Goal: Task Accomplishment & Management: Complete application form

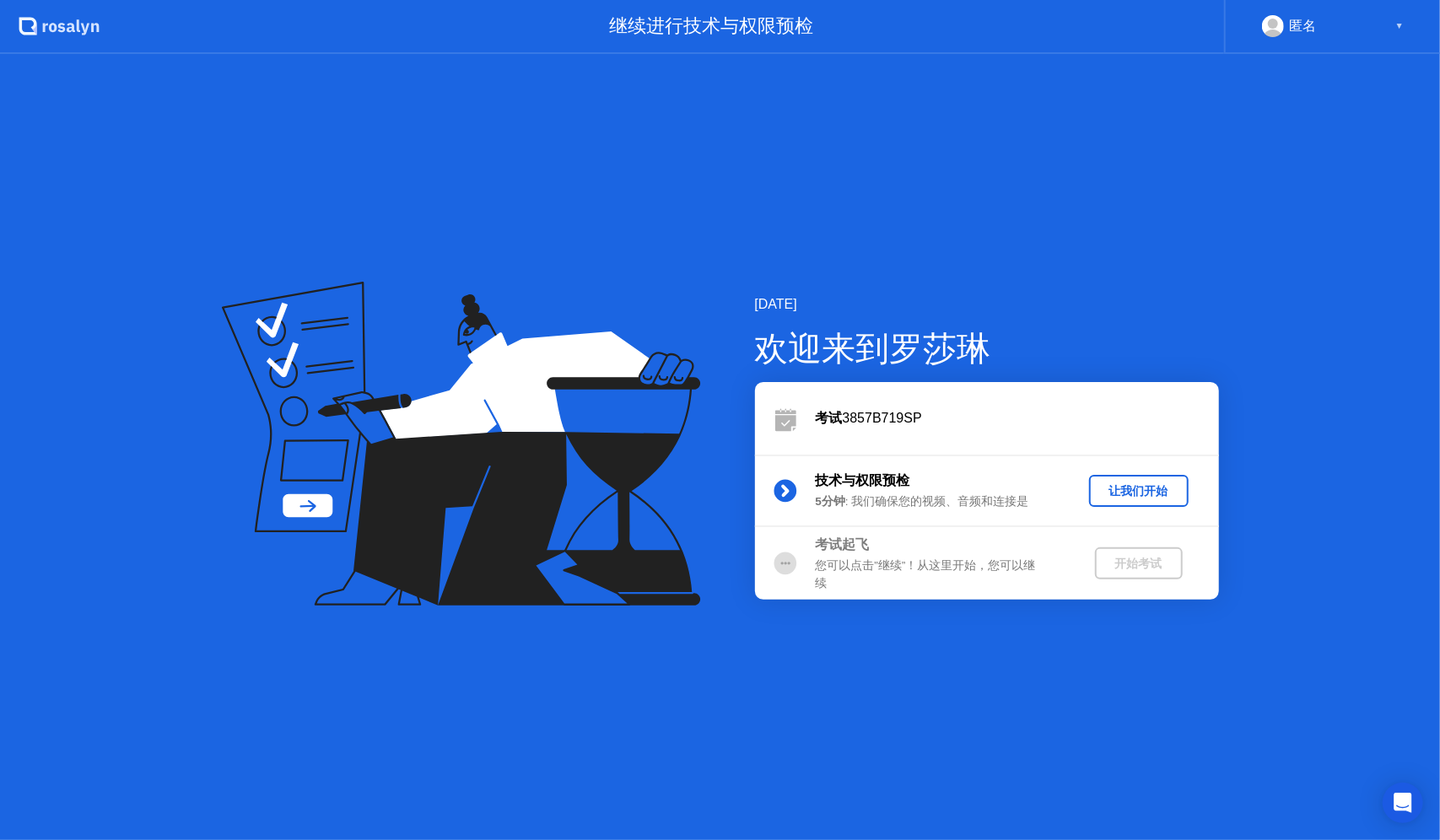
click at [1150, 494] on div "让我们开始" at bounding box center [1138, 491] width 86 height 16
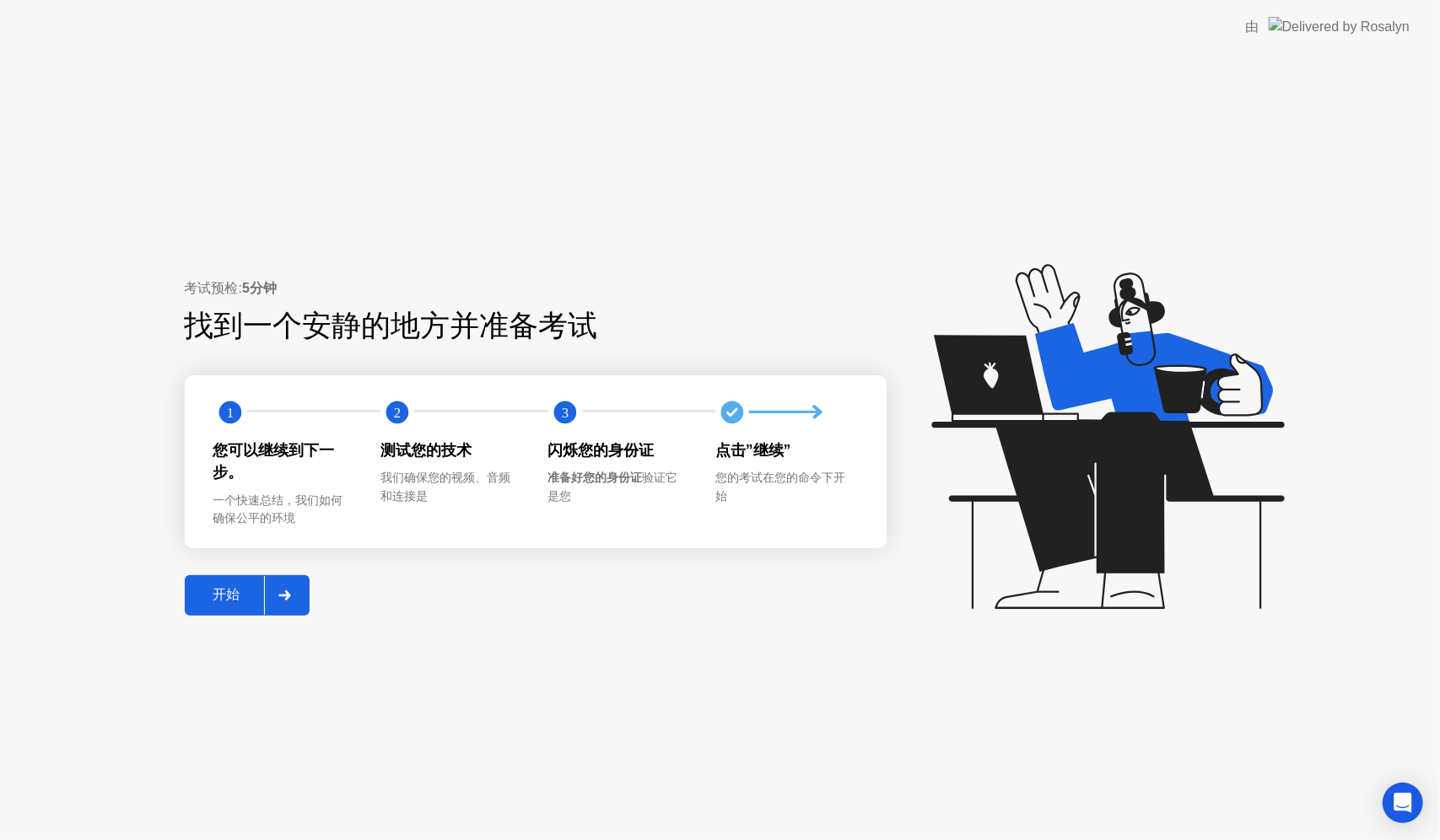
click at [253, 584] on button "开始" at bounding box center [247, 595] width 125 height 41
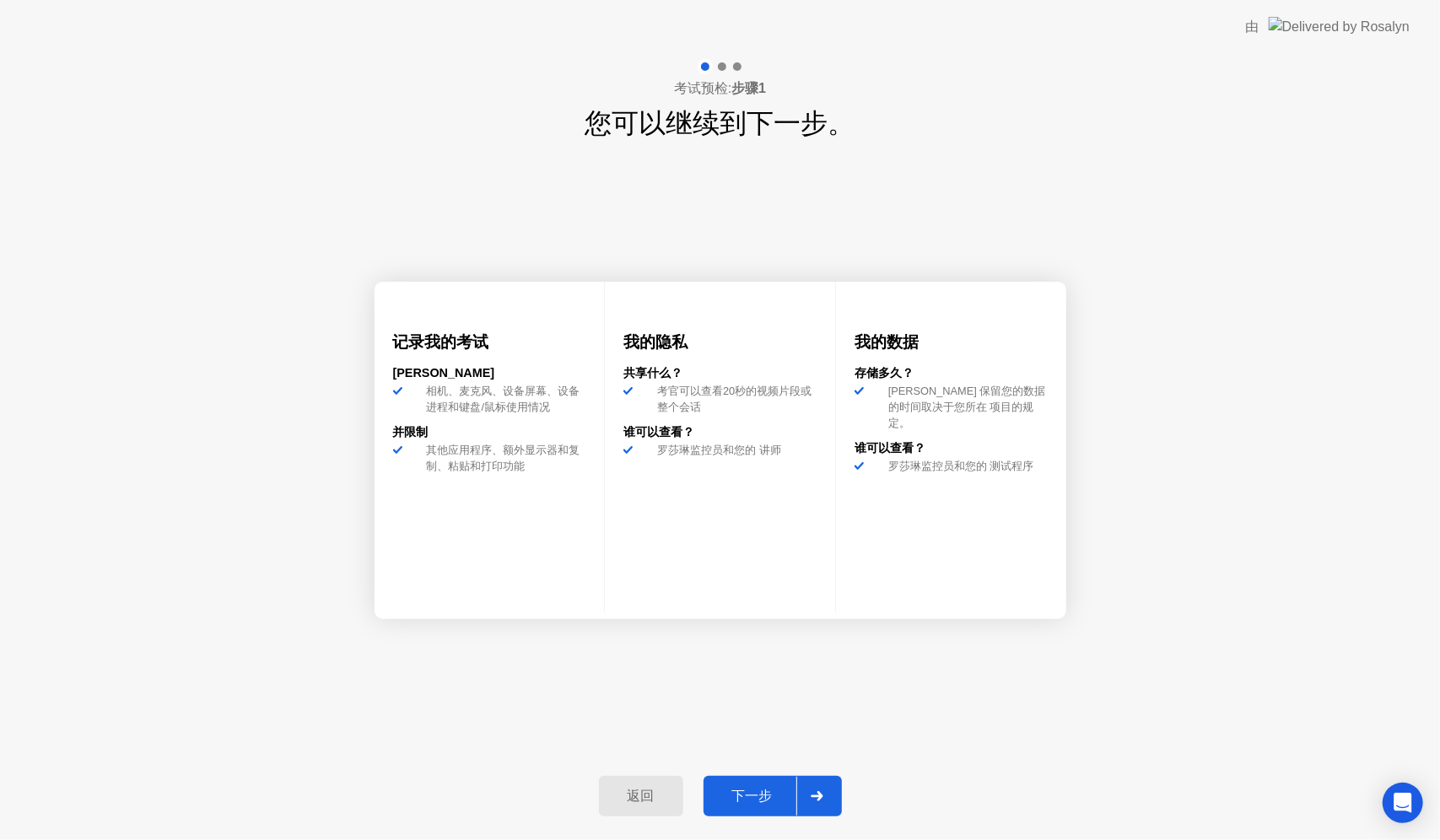
click at [763, 811] on button "下一步" at bounding box center [773, 796] width 138 height 41
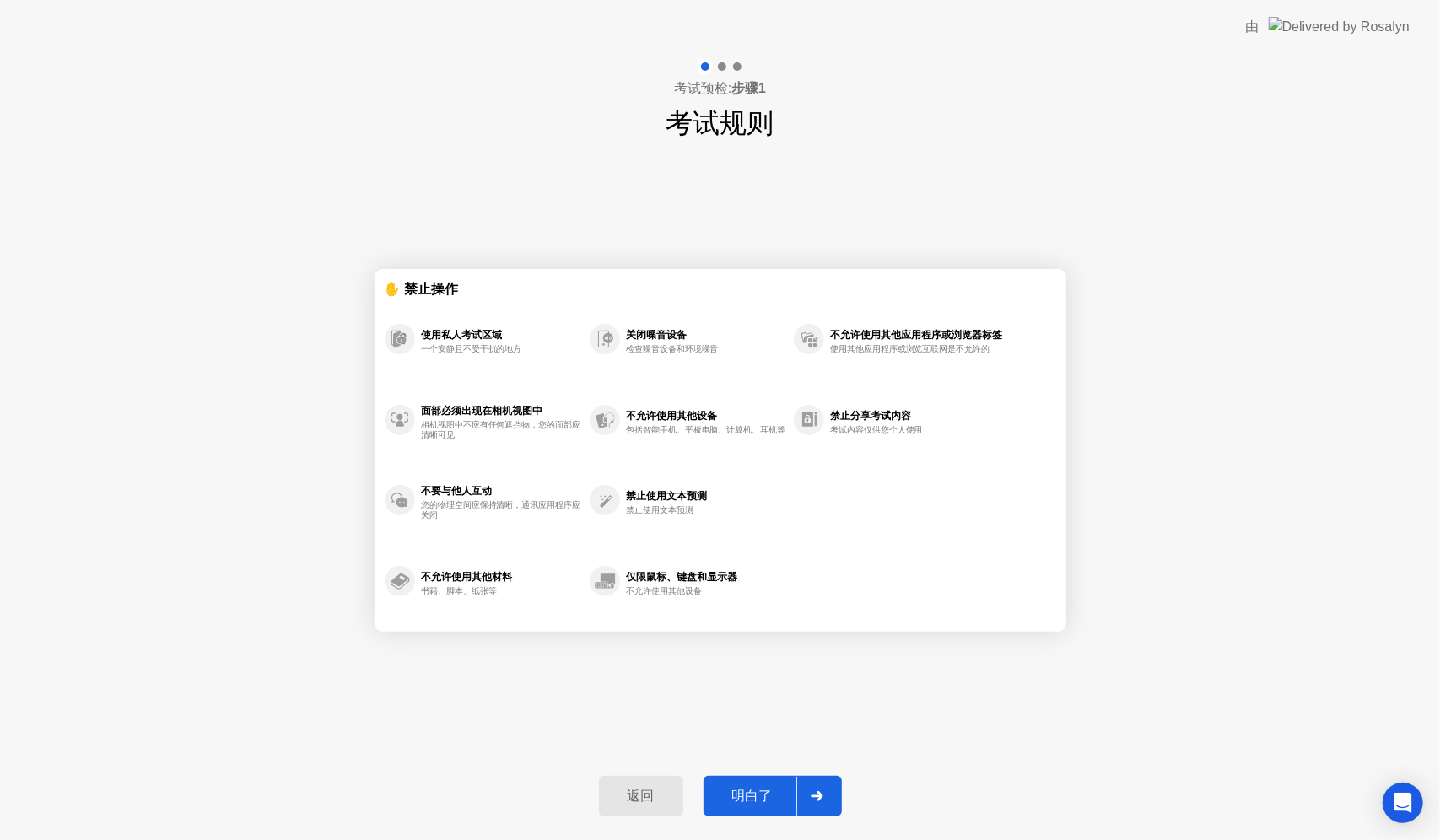
click at [786, 801] on div "明白了" at bounding box center [752, 796] width 88 height 18
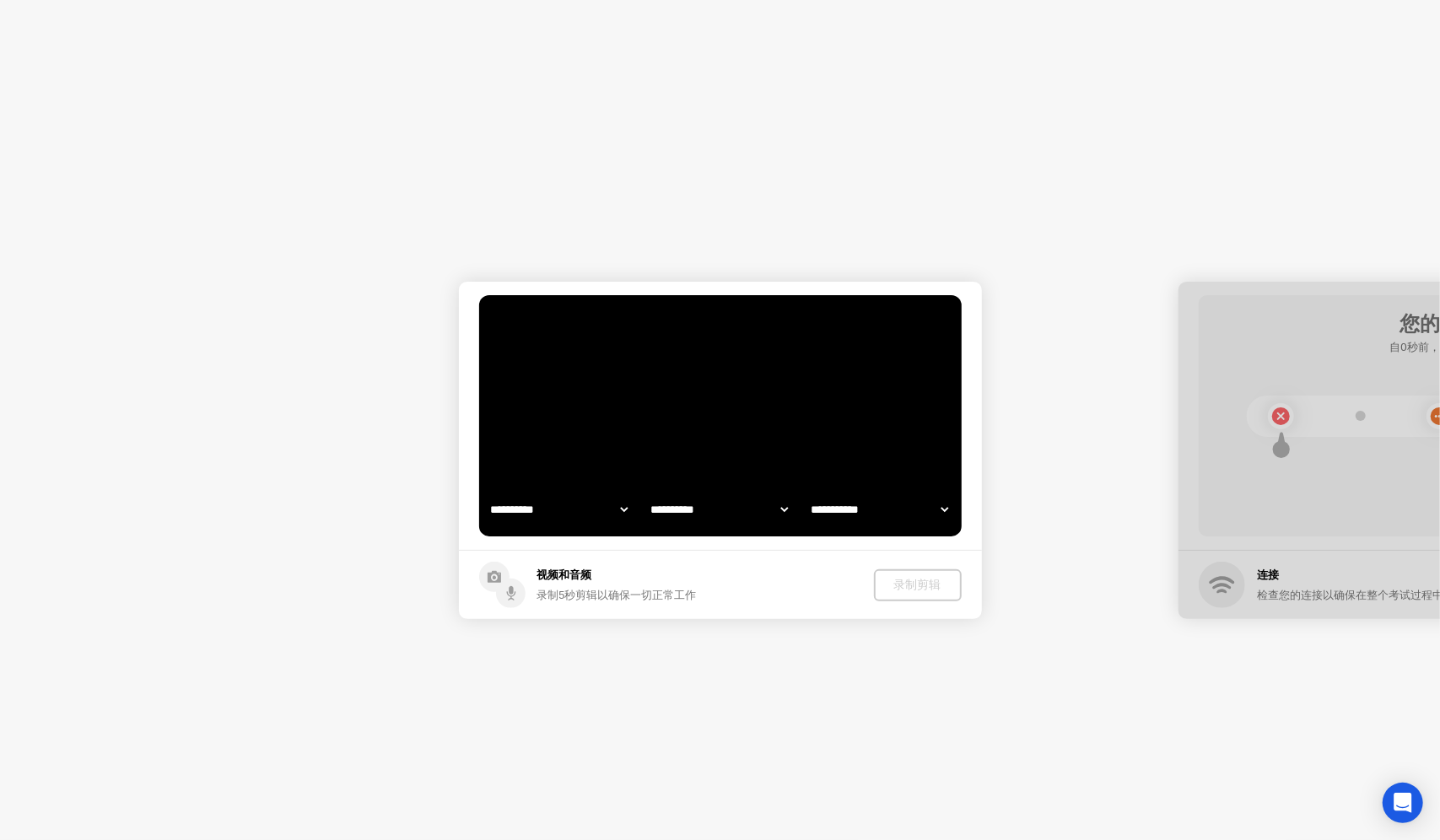
select select "**********"
select select "*******"
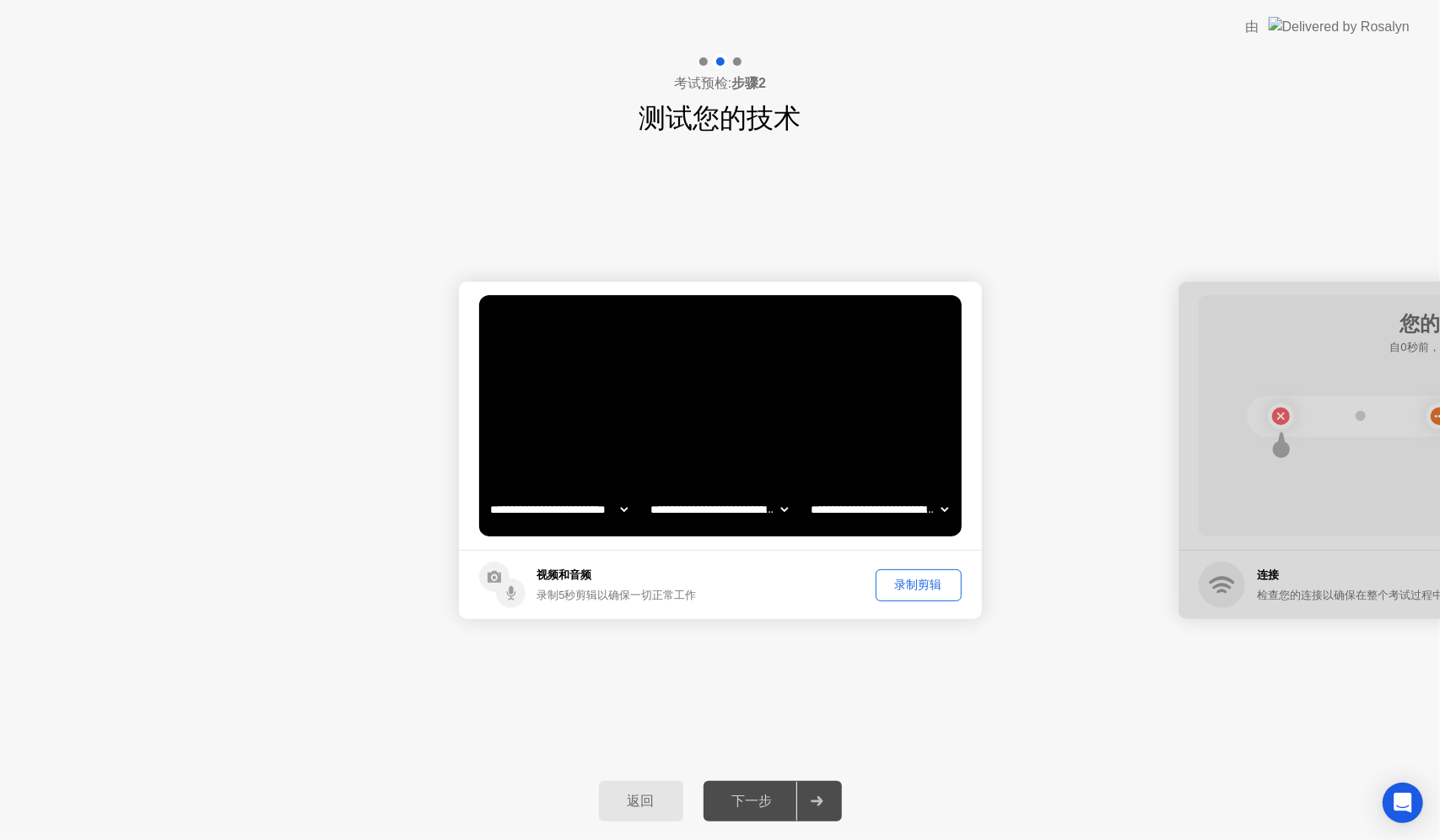
click at [907, 590] on div "录制剪辑" at bounding box center [919, 585] width 74 height 16
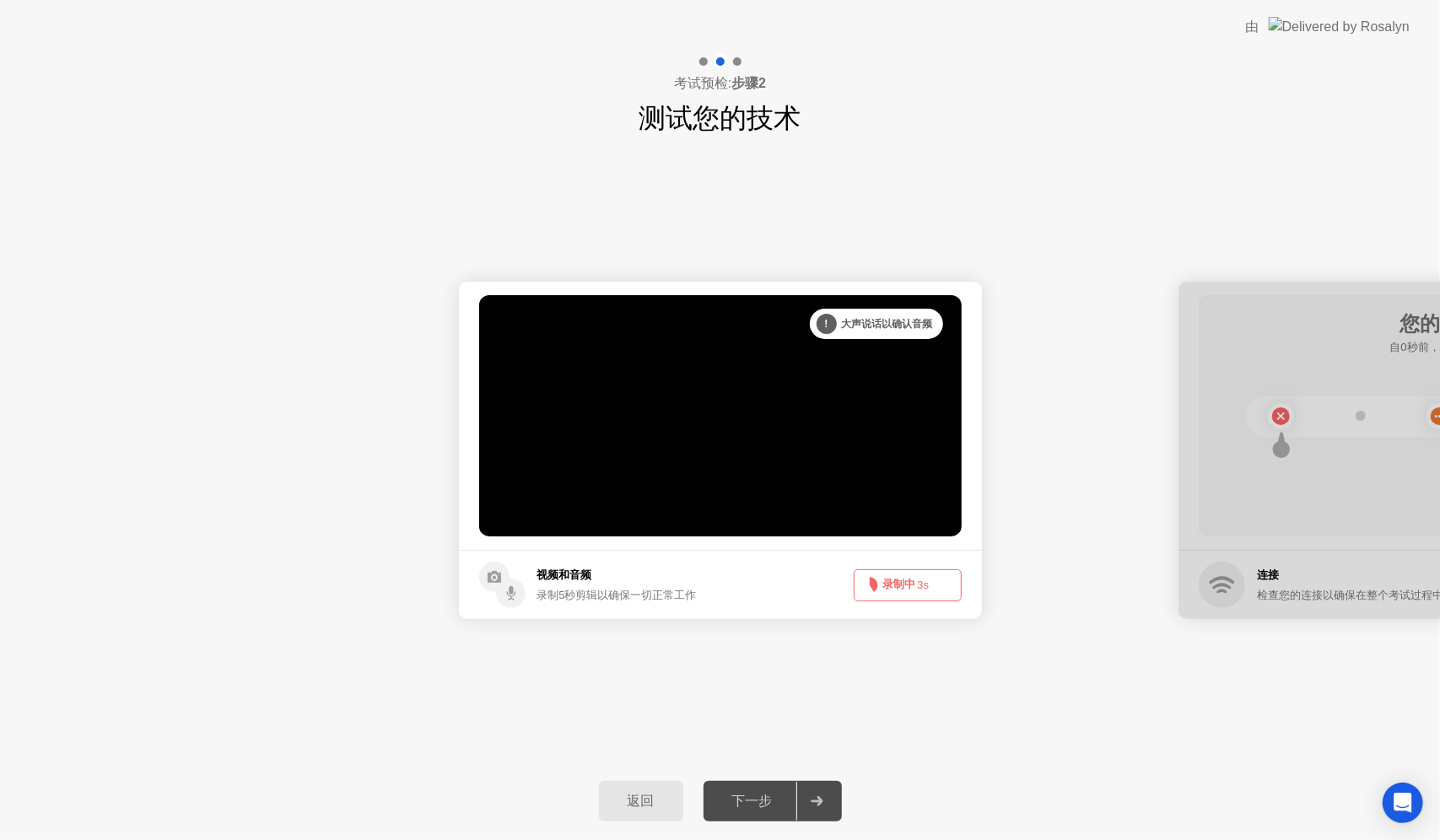
click at [901, 586] on button "录制中 3s" at bounding box center [907, 586] width 108 height 32
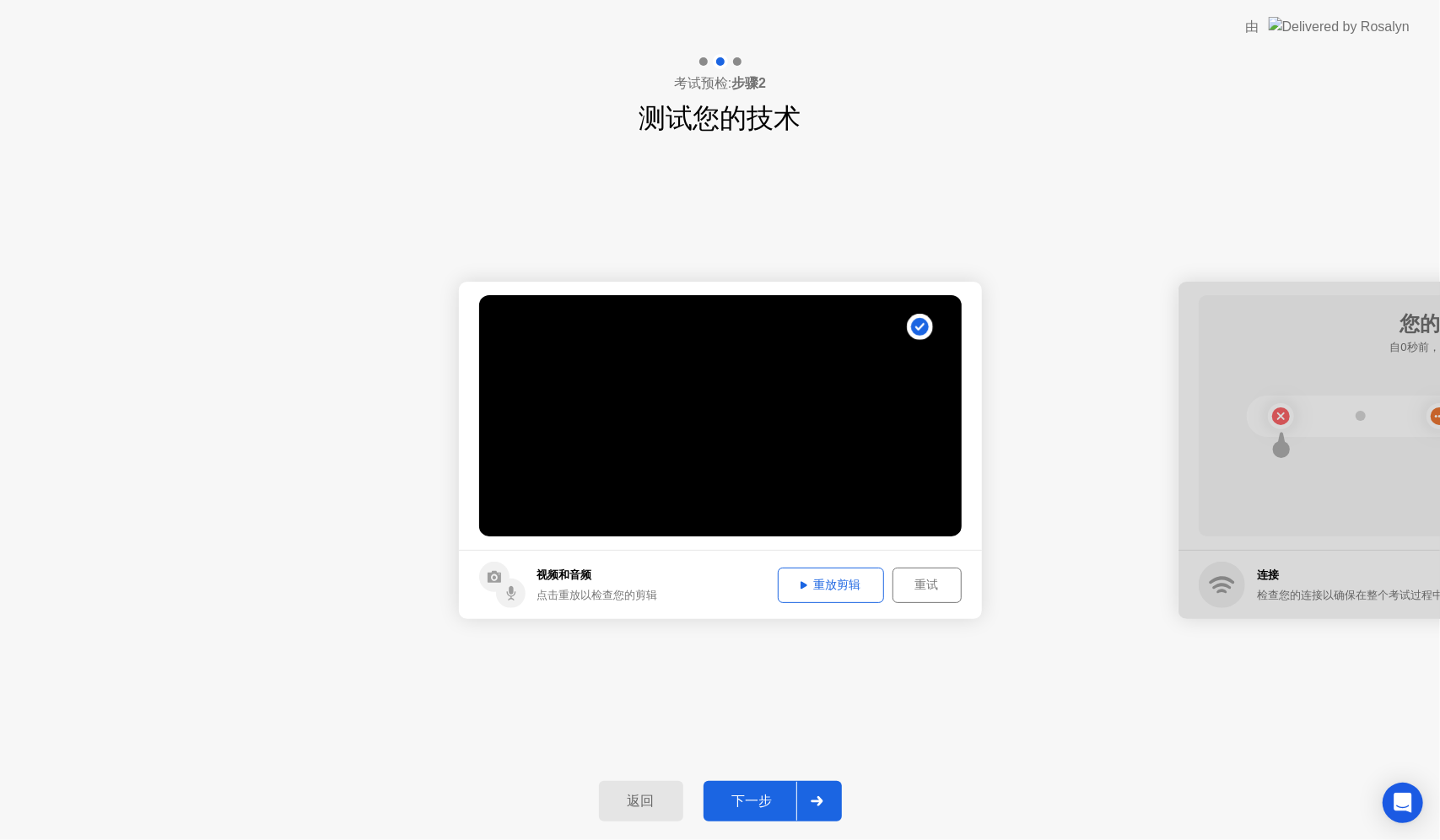
click at [945, 583] on div "重试" at bounding box center [926, 585] width 58 height 16
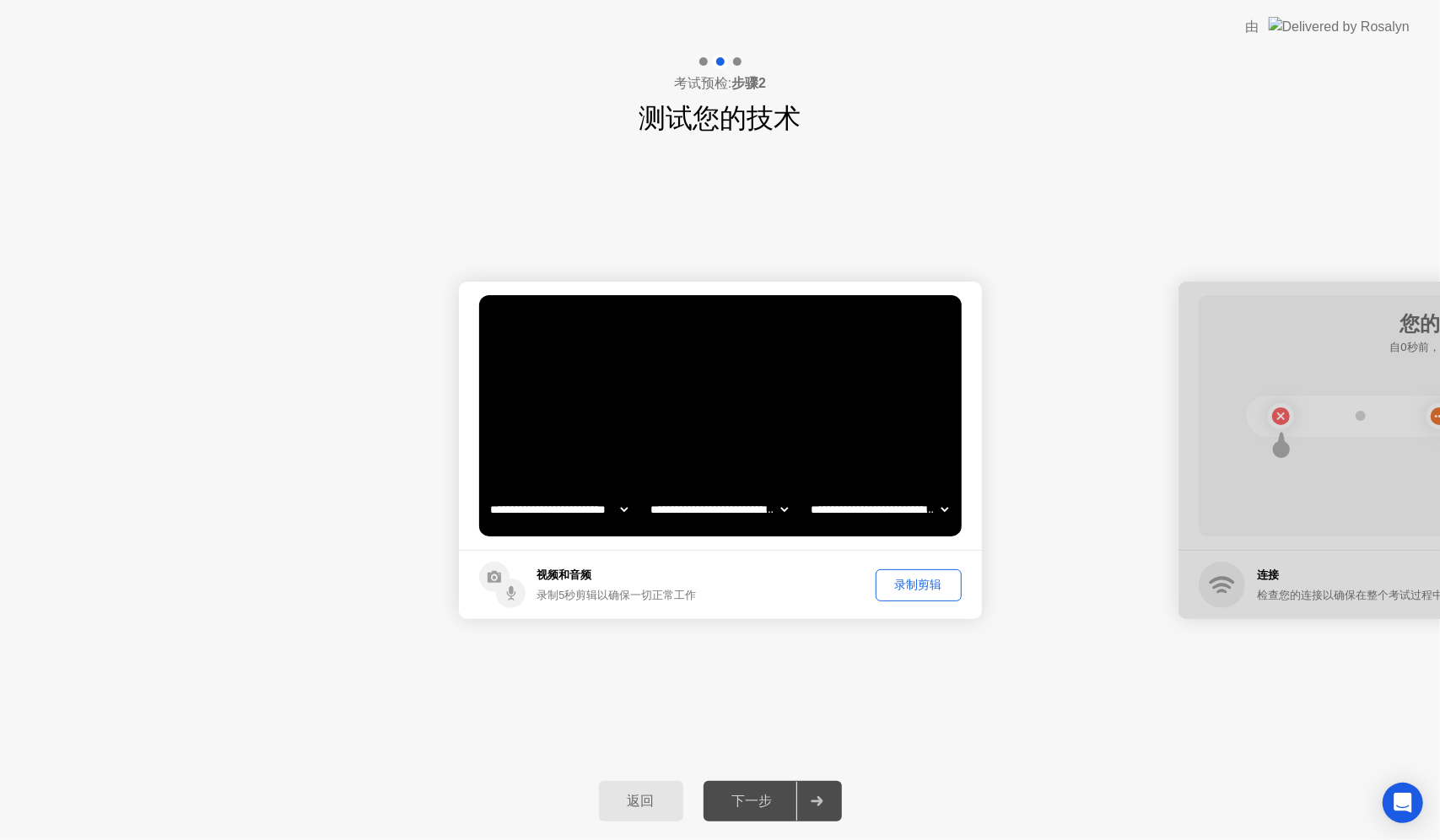
click at [918, 584] on div "录制剪辑" at bounding box center [919, 585] width 74 height 16
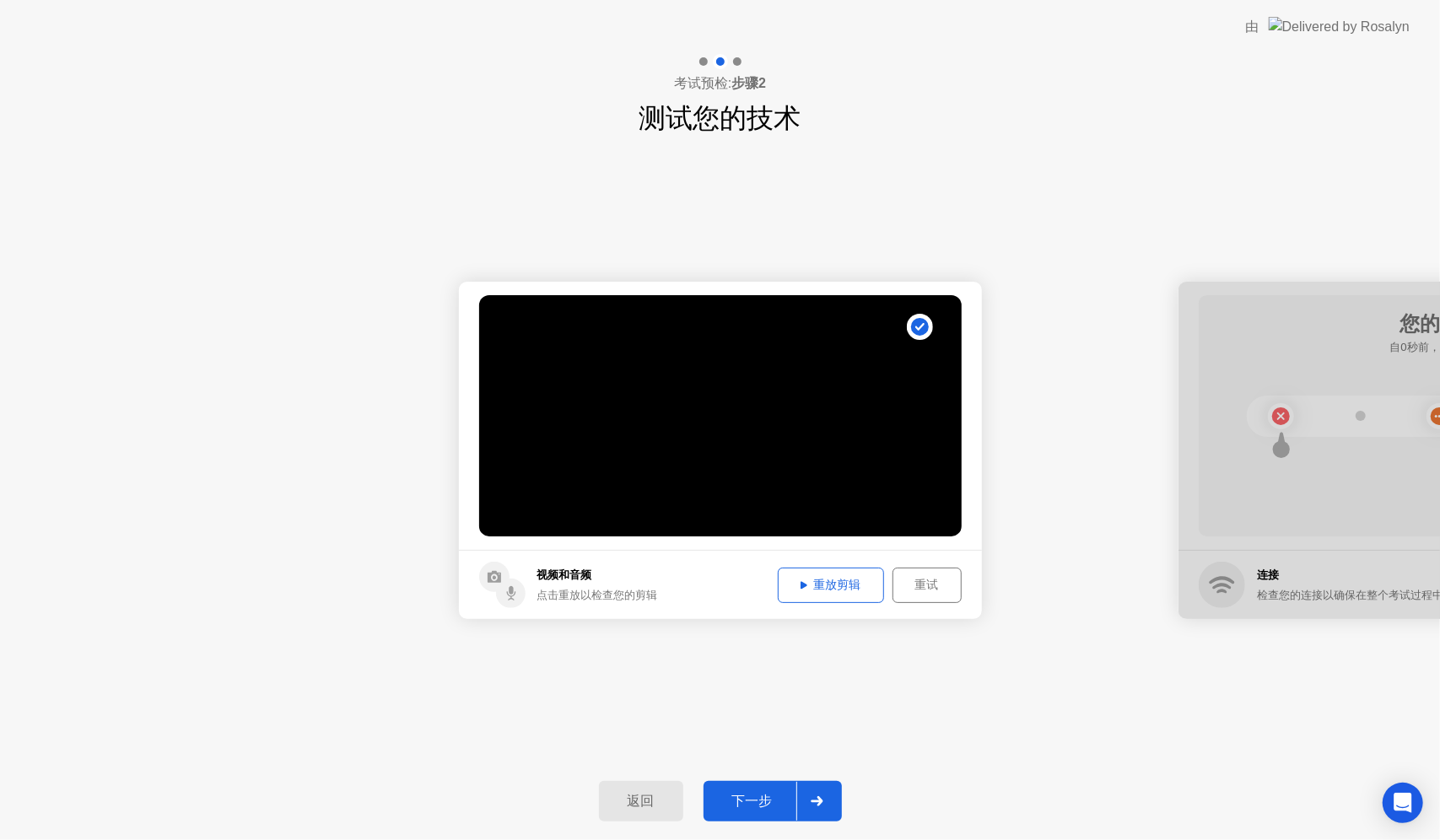
click at [858, 588] on div "重放剪辑" at bounding box center [831, 585] width 95 height 16
click at [743, 803] on div "下一步" at bounding box center [752, 801] width 88 height 18
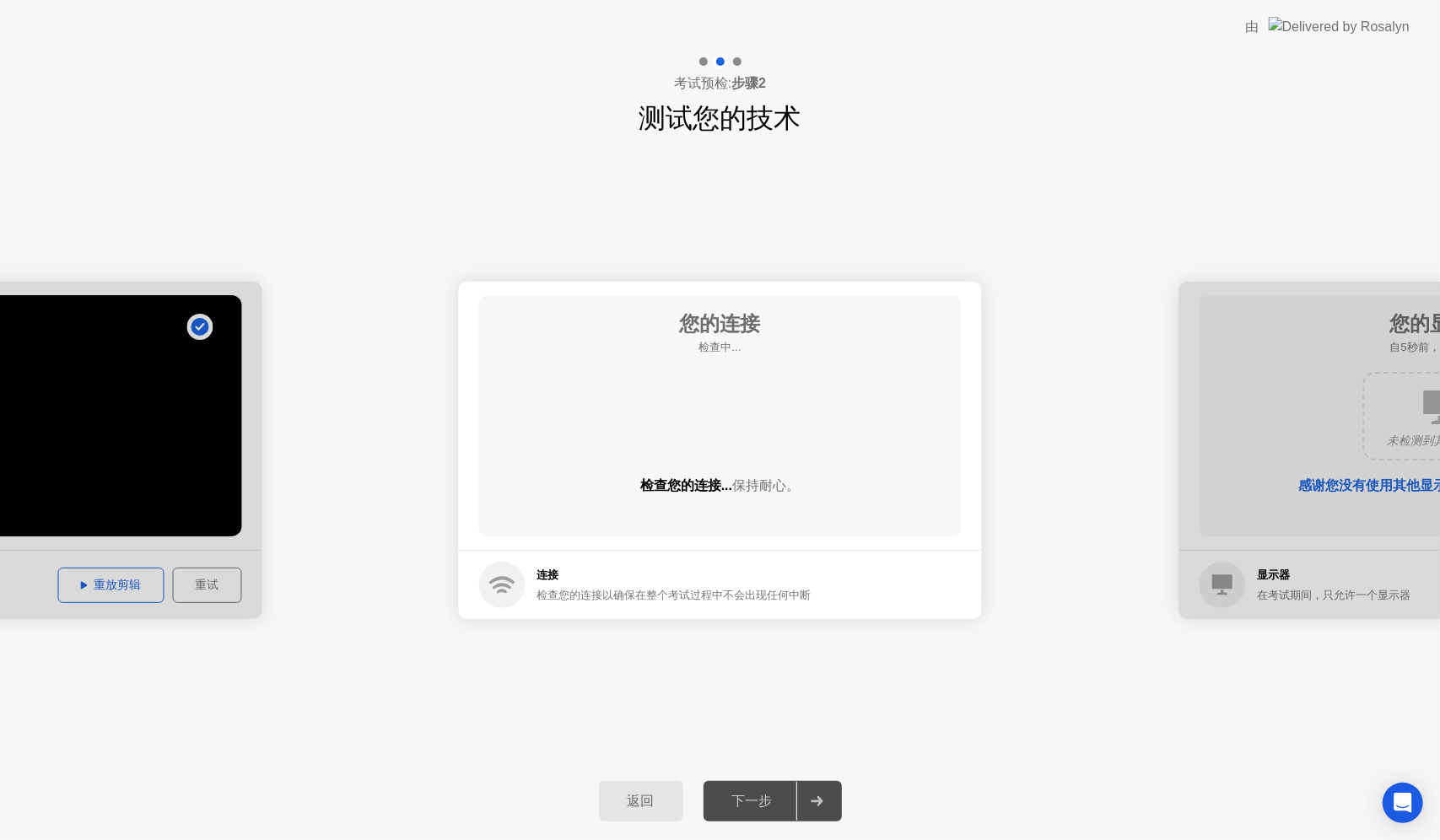
click at [886, 474] on div "您的连接 检查中... 检查您的连接... 保持耐心。" at bounding box center [720, 415] width 483 height 241
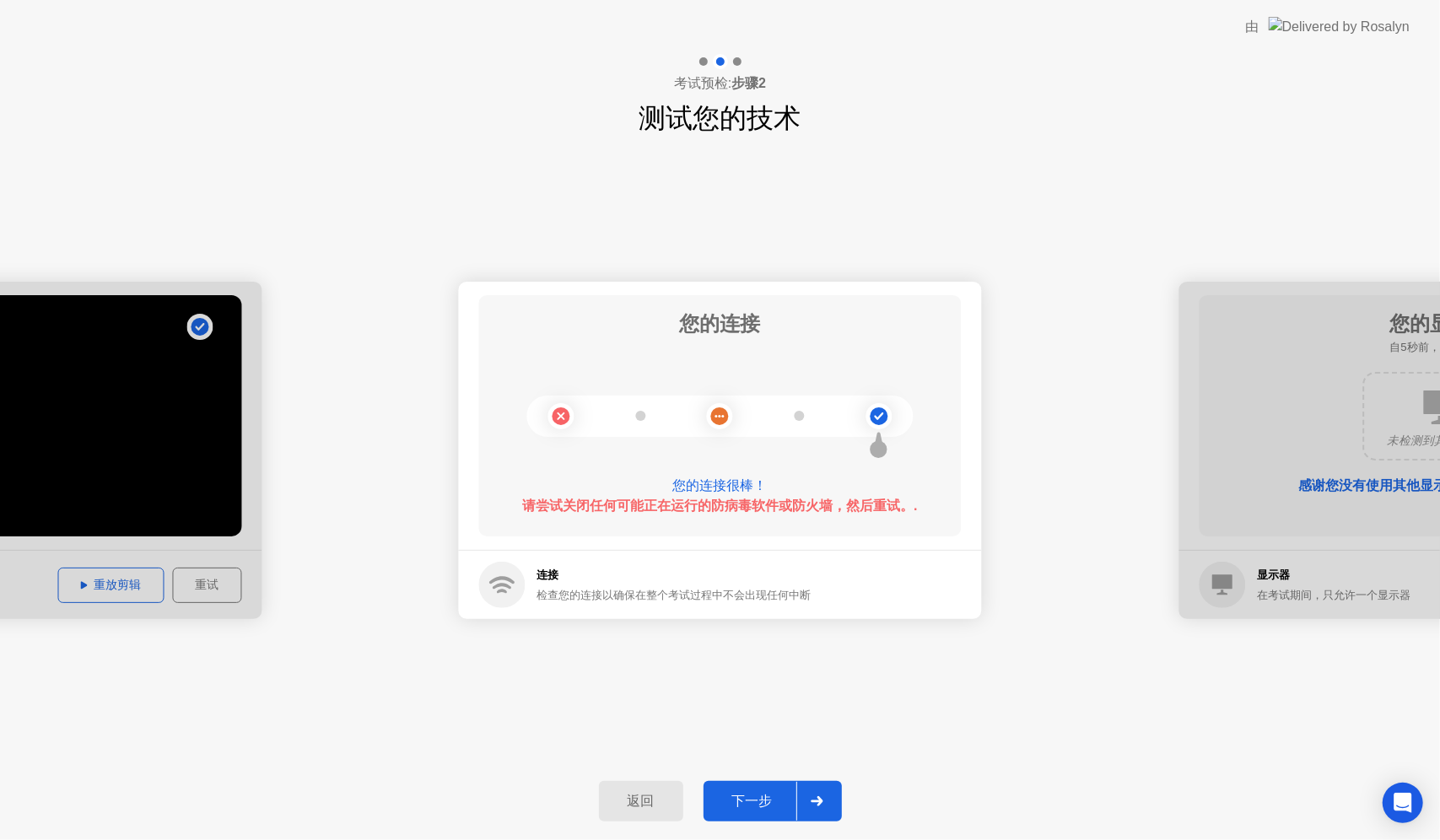
click at [711, 410] on icon at bounding box center [720, 416] width 68 height 68
drag, startPoint x: 513, startPoint y: 584, endPoint x: 569, endPoint y: 599, distance: 58.0
click at [518, 585] on circle at bounding box center [501, 585] width 46 height 46
click at [853, 422] on icon at bounding box center [878, 416] width 68 height 68
click at [670, 801] on div "返回" at bounding box center [641, 801] width 74 height 18
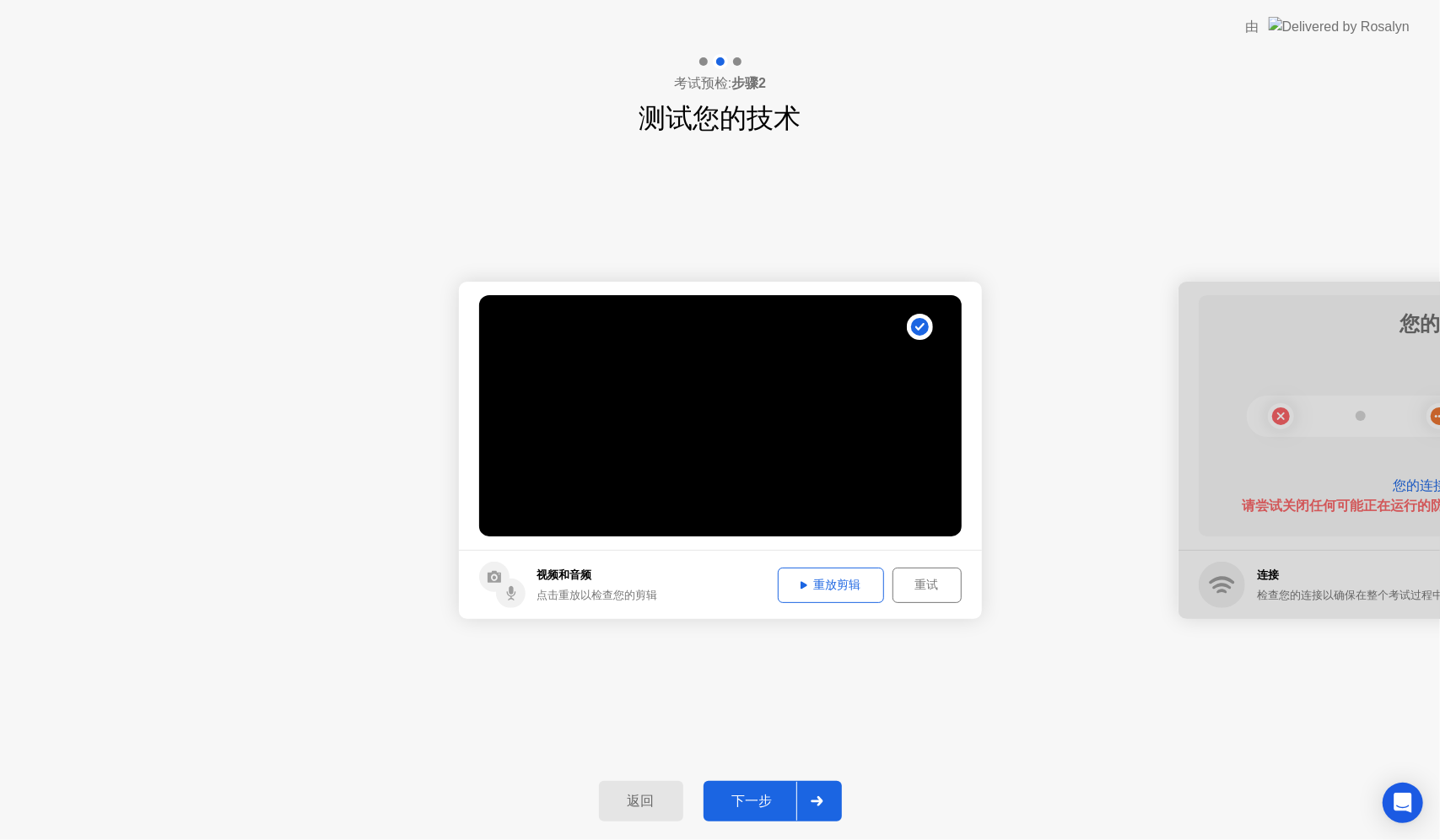
click at [758, 793] on div "下一步" at bounding box center [752, 801] width 88 height 18
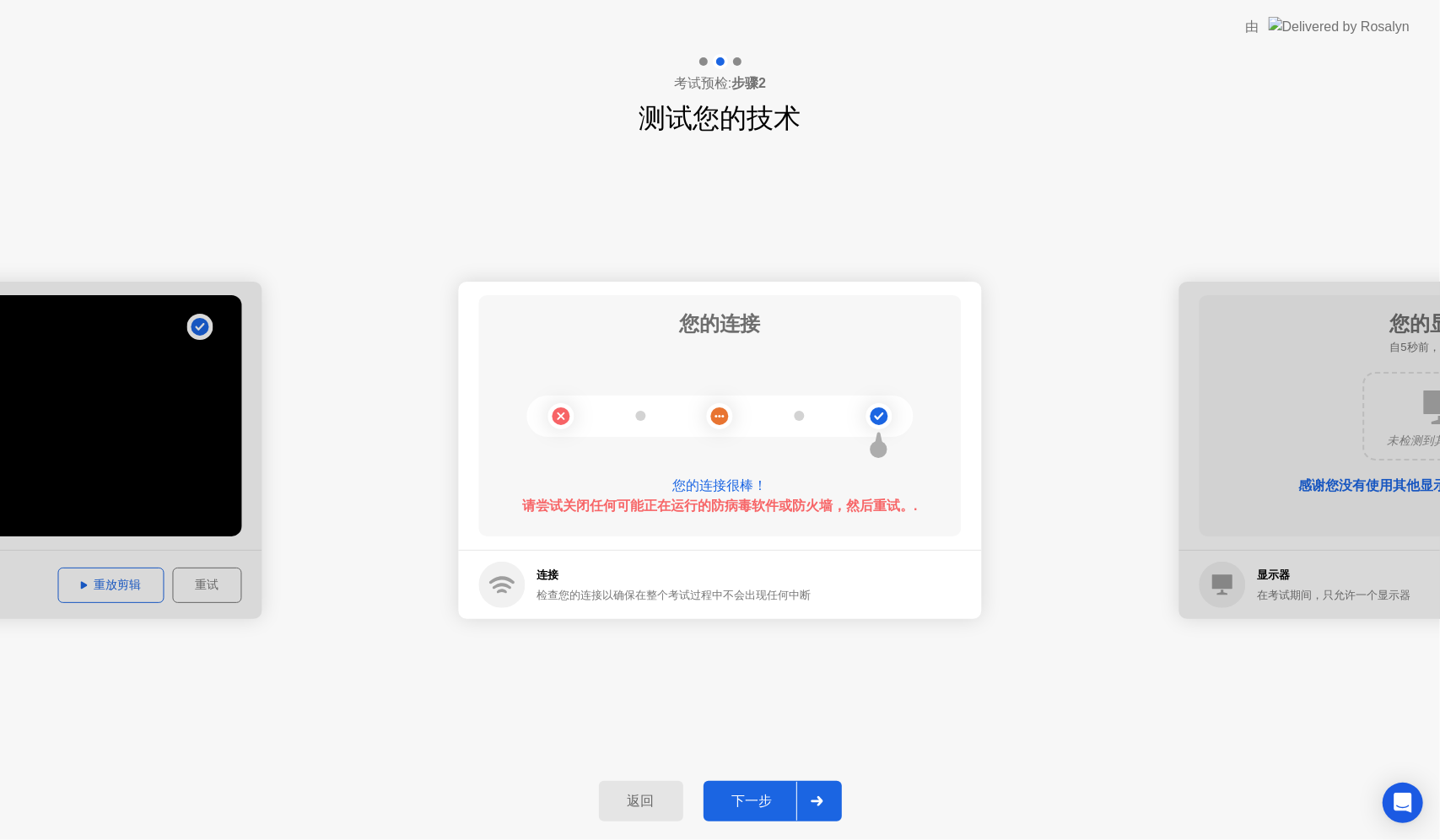
click at [732, 490] on div "您的连接很棒！" at bounding box center [720, 485] width 483 height 20
click at [727, 505] on b "请尝试关闭任何可能正在运行的防病毒软件或防火墙，然后重试。." at bounding box center [719, 505] width 395 height 14
click at [727, 502] on b "请尝试关闭任何可能正在运行的防病毒软件或防火墙，然后重试。." at bounding box center [719, 505] width 395 height 14
click at [853, 508] on b "请尝试关闭任何可能正在运行的防病毒软件或防火墙，然后重试。." at bounding box center [719, 505] width 395 height 14
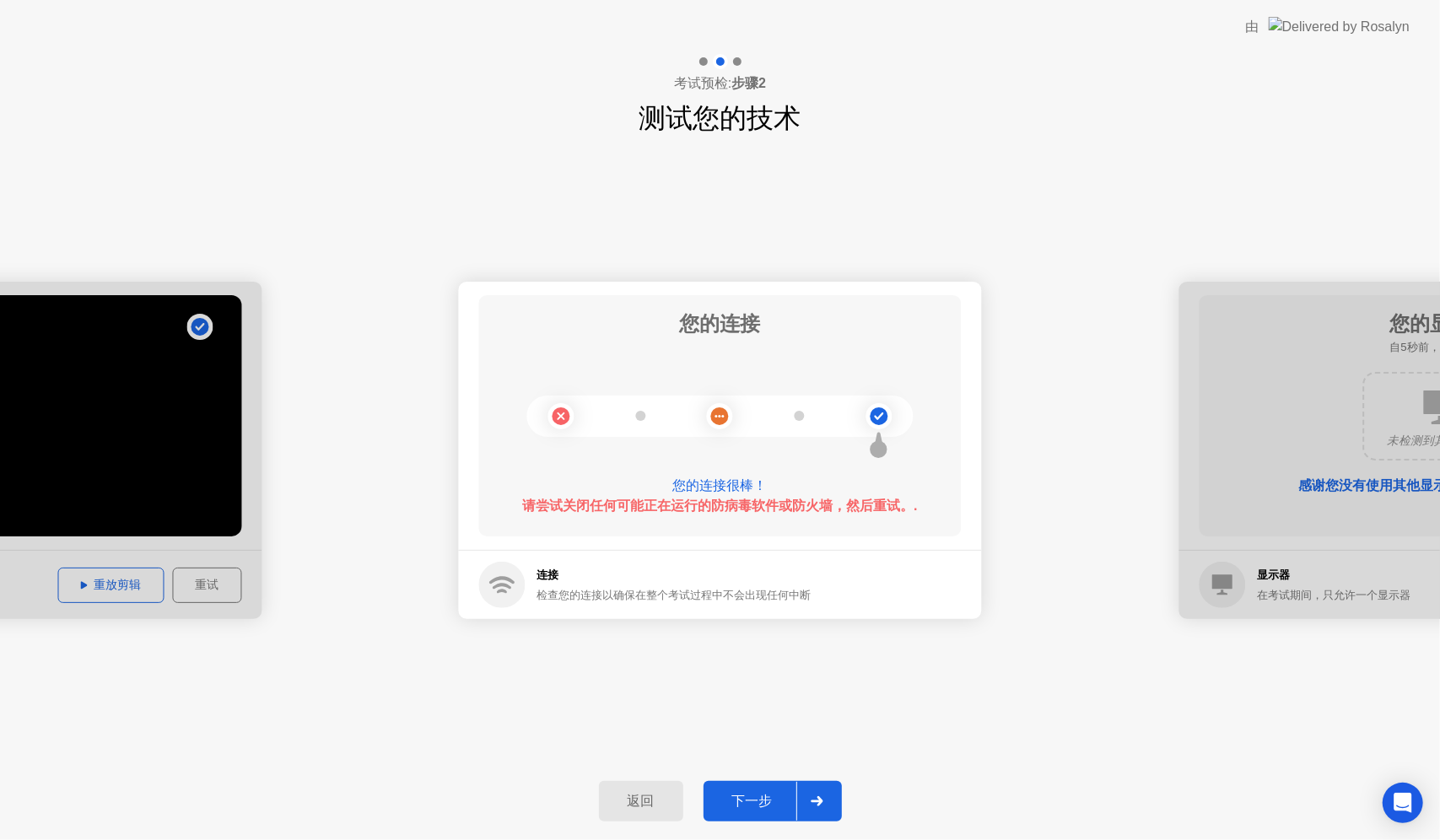
click at [491, 584] on circle at bounding box center [501, 585] width 46 height 46
drag, startPoint x: 494, startPoint y: 582, endPoint x: 579, endPoint y: 558, distance: 88.3
click at [500, 582] on circle at bounding box center [501, 585] width 46 height 46
click at [610, 804] on div "返回" at bounding box center [641, 801] width 74 height 18
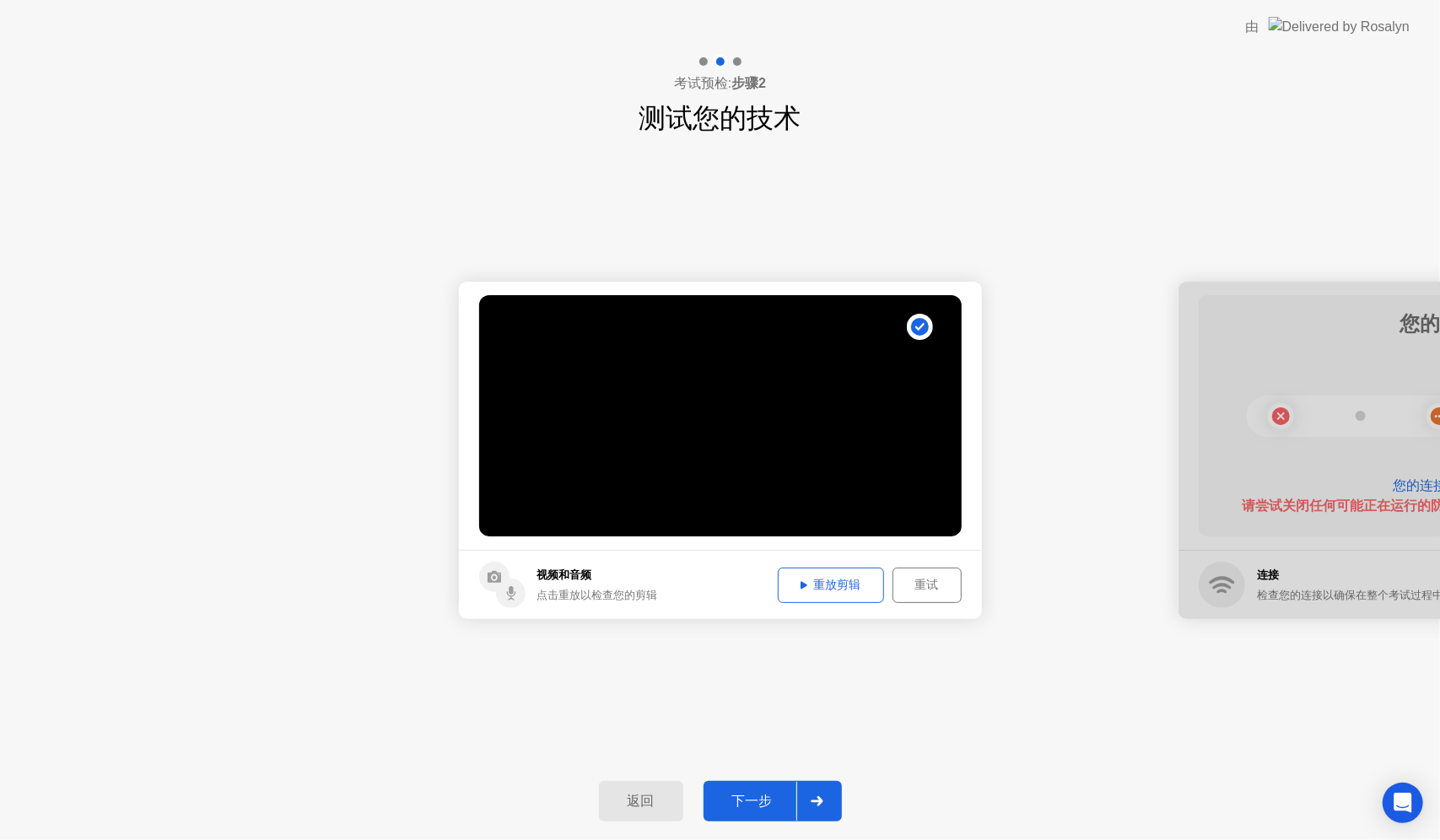
click at [941, 586] on div "重试" at bounding box center [926, 585] width 58 height 16
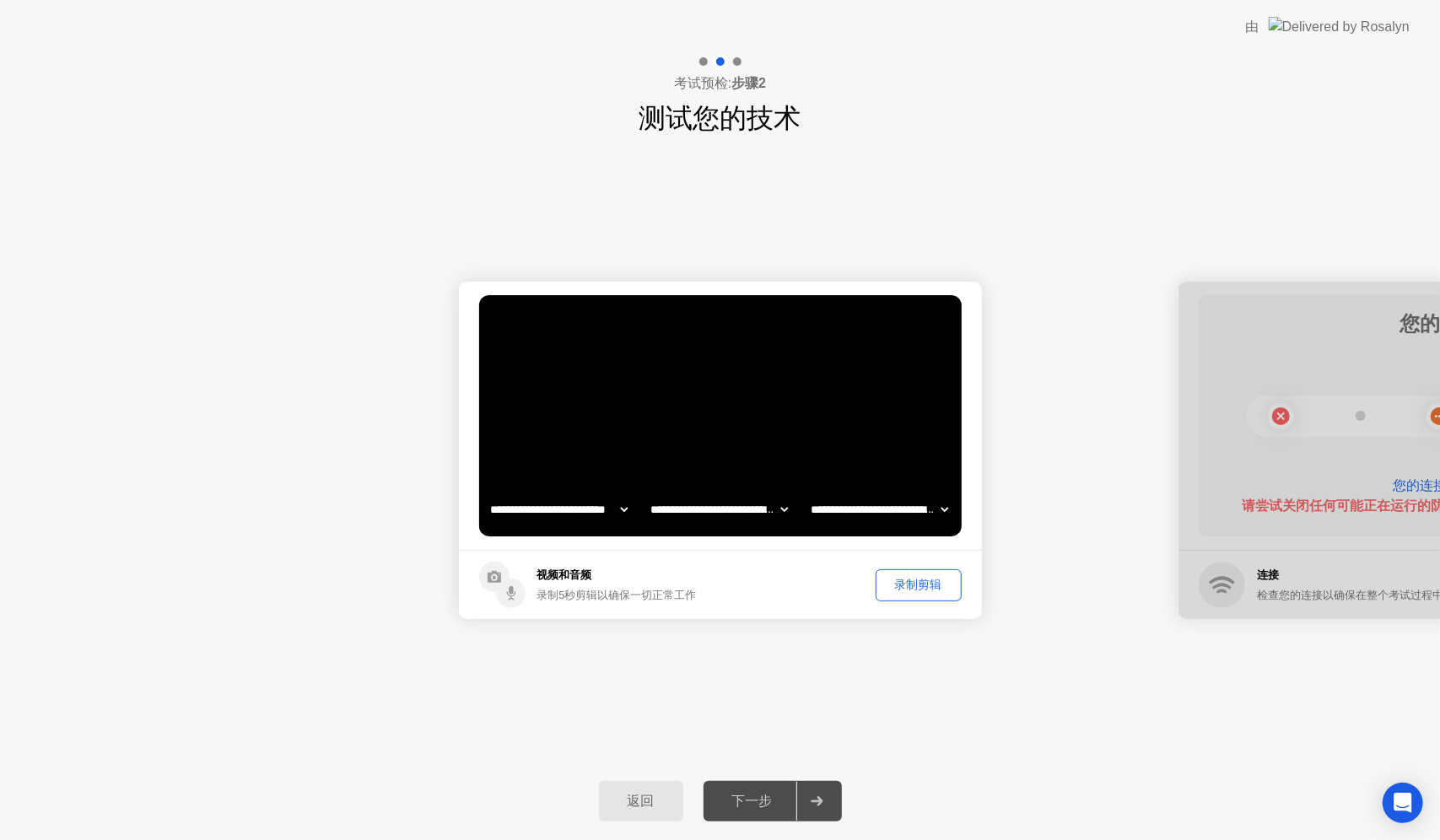
click at [926, 571] on button "录制剪辑" at bounding box center [918, 586] width 86 height 32
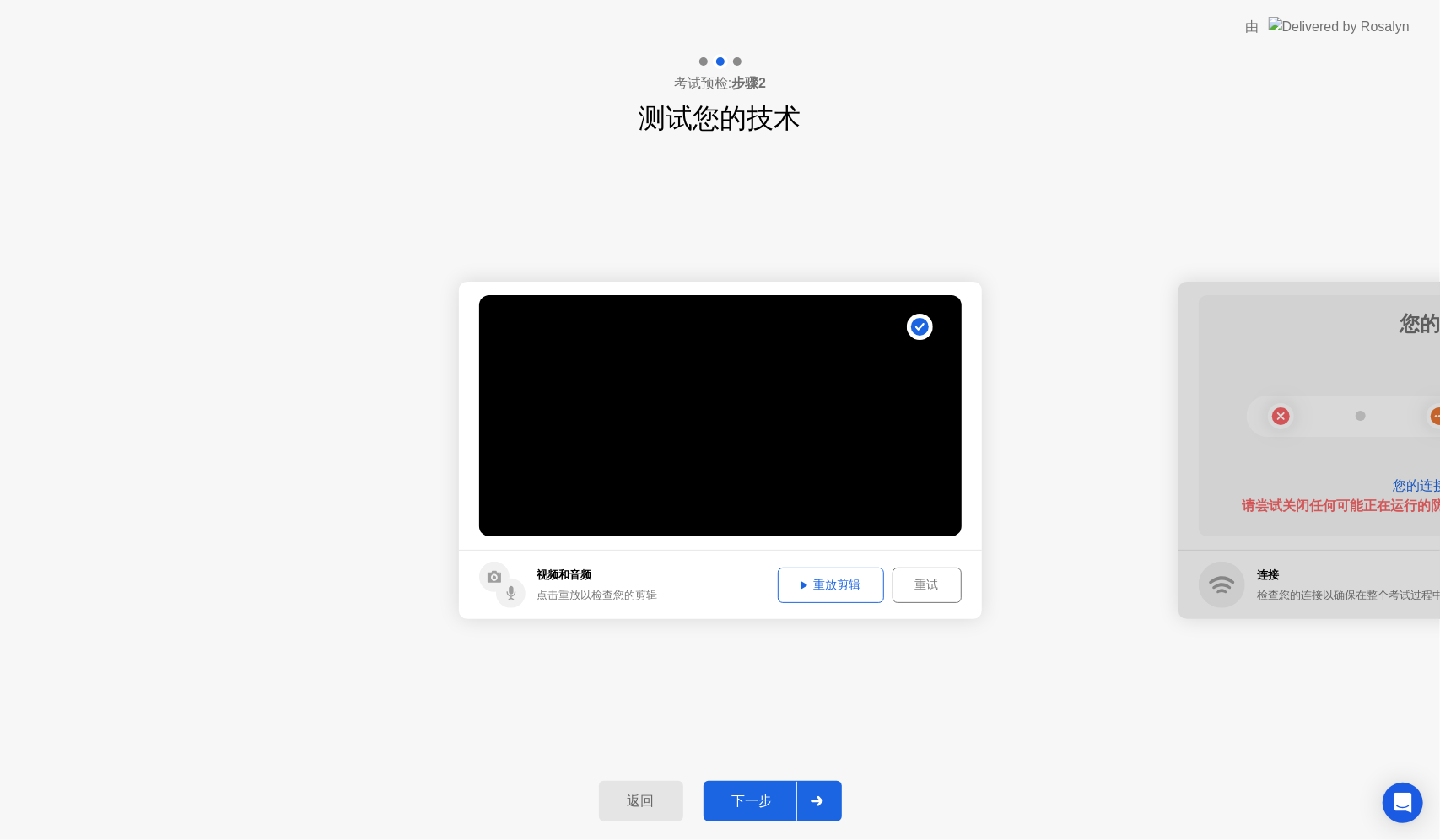
click at [848, 582] on div "重放剪辑" at bounding box center [831, 585] width 95 height 16
click at [771, 795] on div "下一步" at bounding box center [752, 801] width 88 height 18
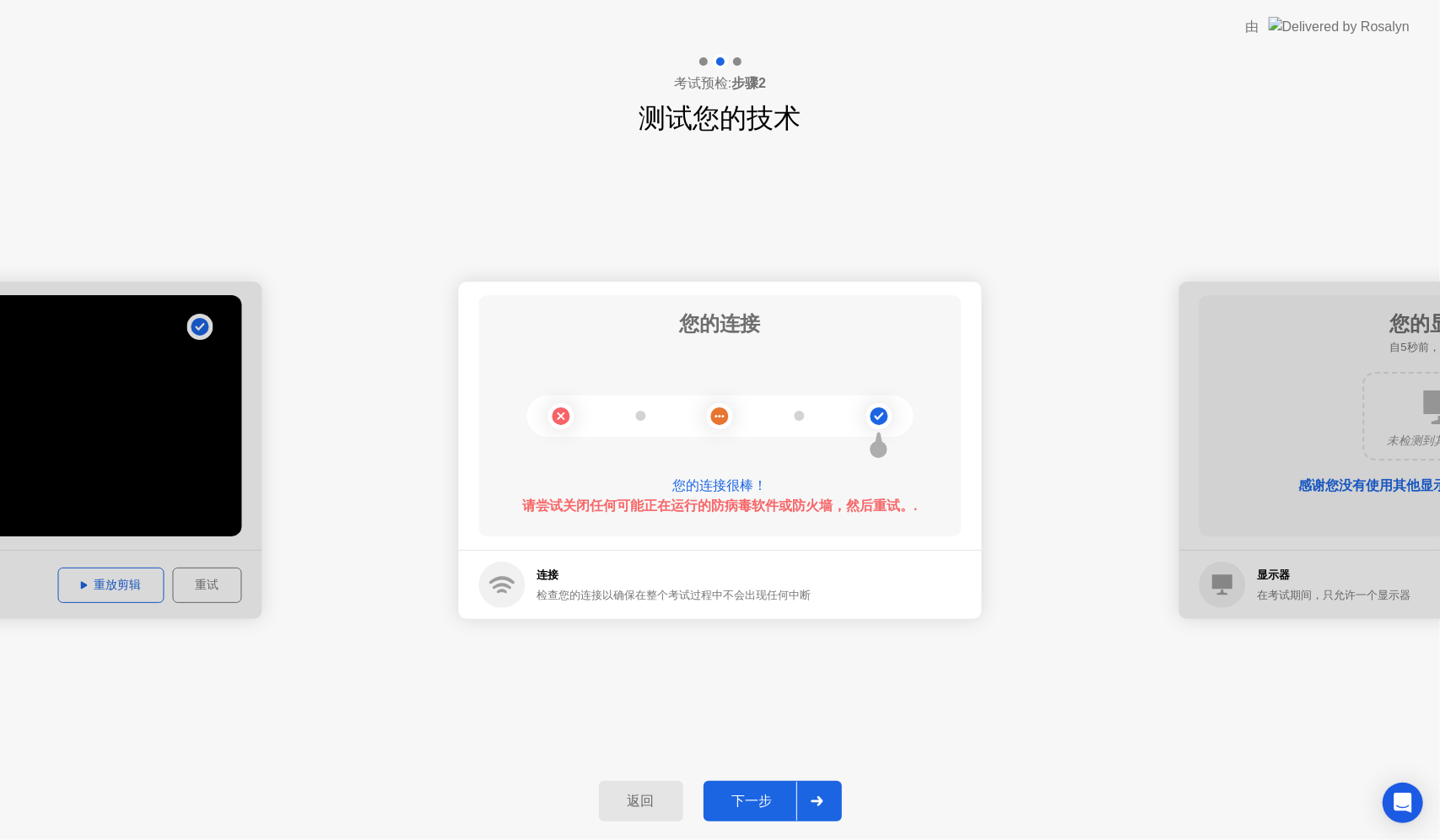
click at [764, 802] on div "下一步" at bounding box center [752, 801] width 88 height 18
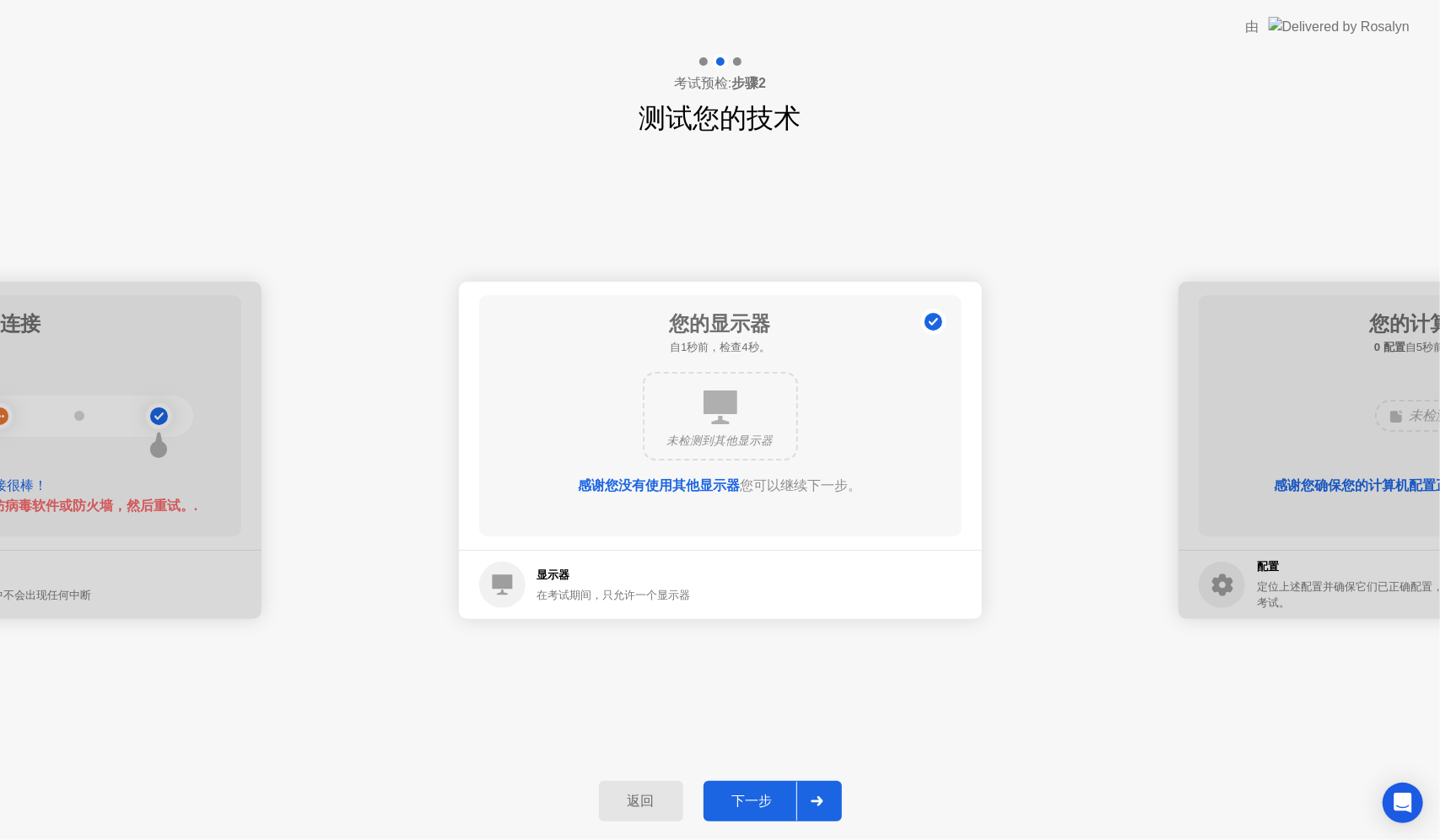
click at [761, 795] on div "下一步" at bounding box center [752, 801] width 88 height 18
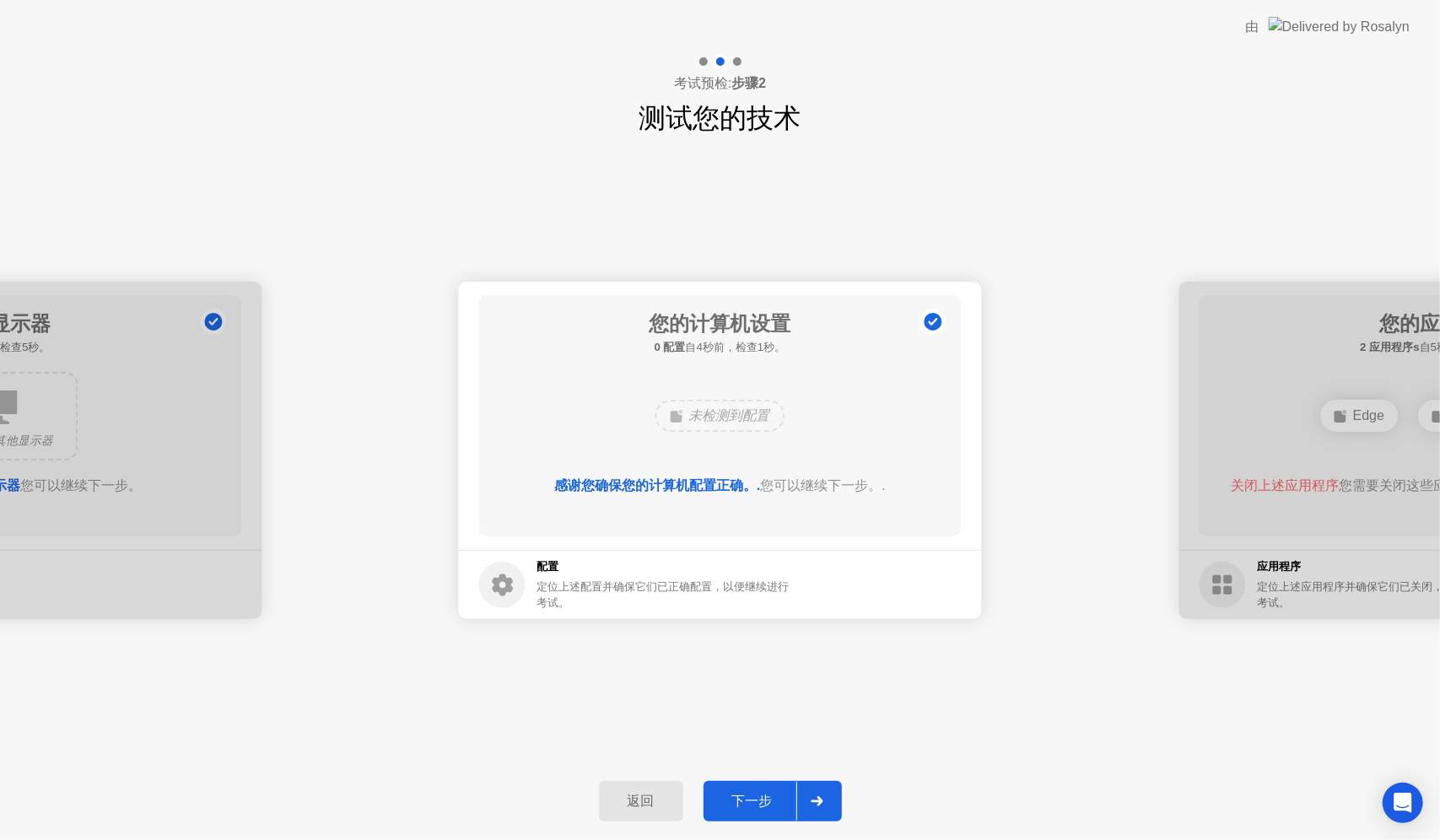
click at [771, 793] on div "下一步" at bounding box center [752, 801] width 88 height 18
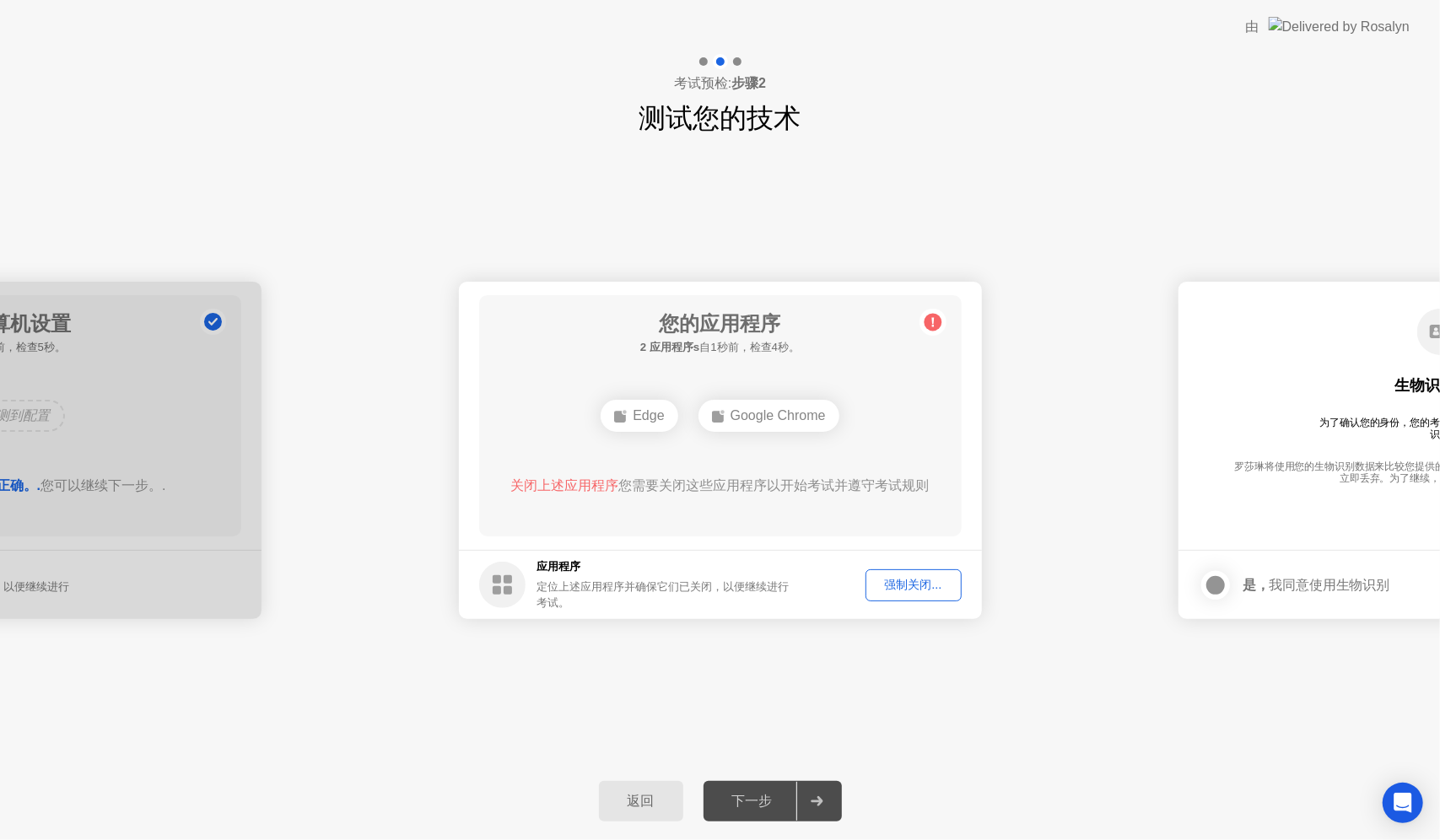
click at [926, 601] on button "强制关闭..." at bounding box center [914, 586] width 97 height 32
click at [916, 582] on div "强制关闭..." at bounding box center [913, 585] width 84 height 16
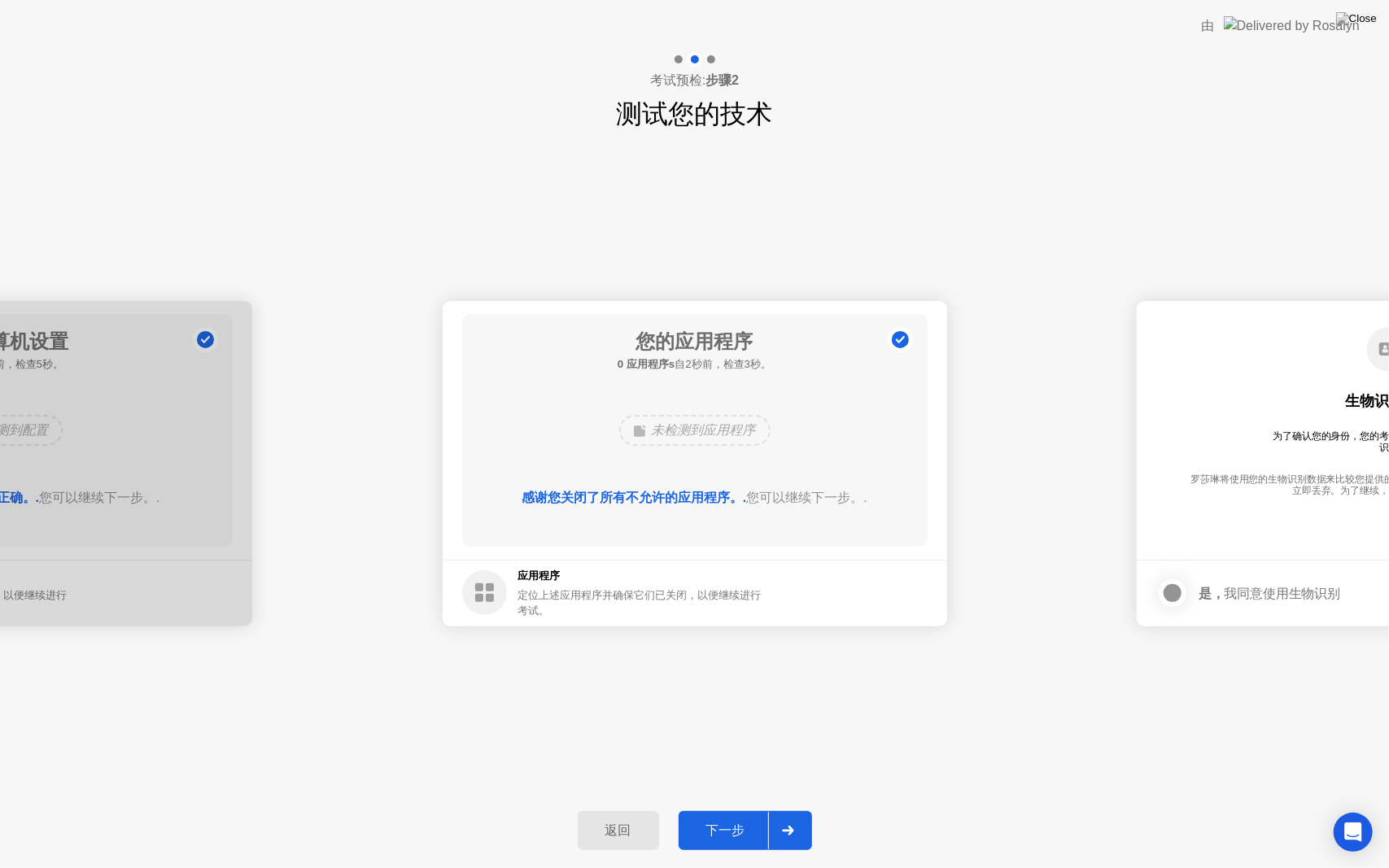
click at [744, 810] on button "下一步" at bounding box center [746, 831] width 133 height 39
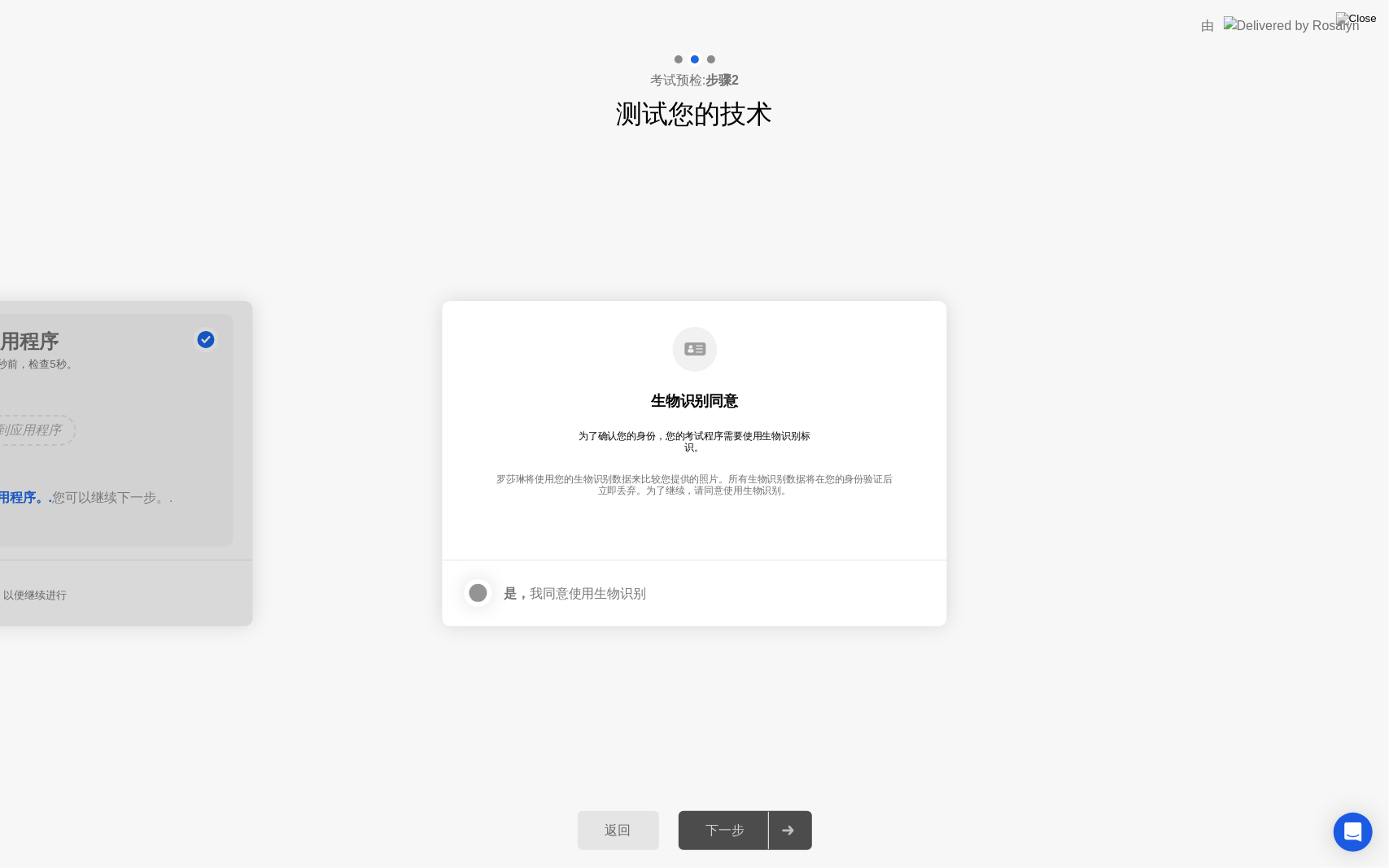
click at [474, 592] on div at bounding box center [478, 592] width 19 height 19
click at [775, 810] on div at bounding box center [788, 831] width 39 height 37
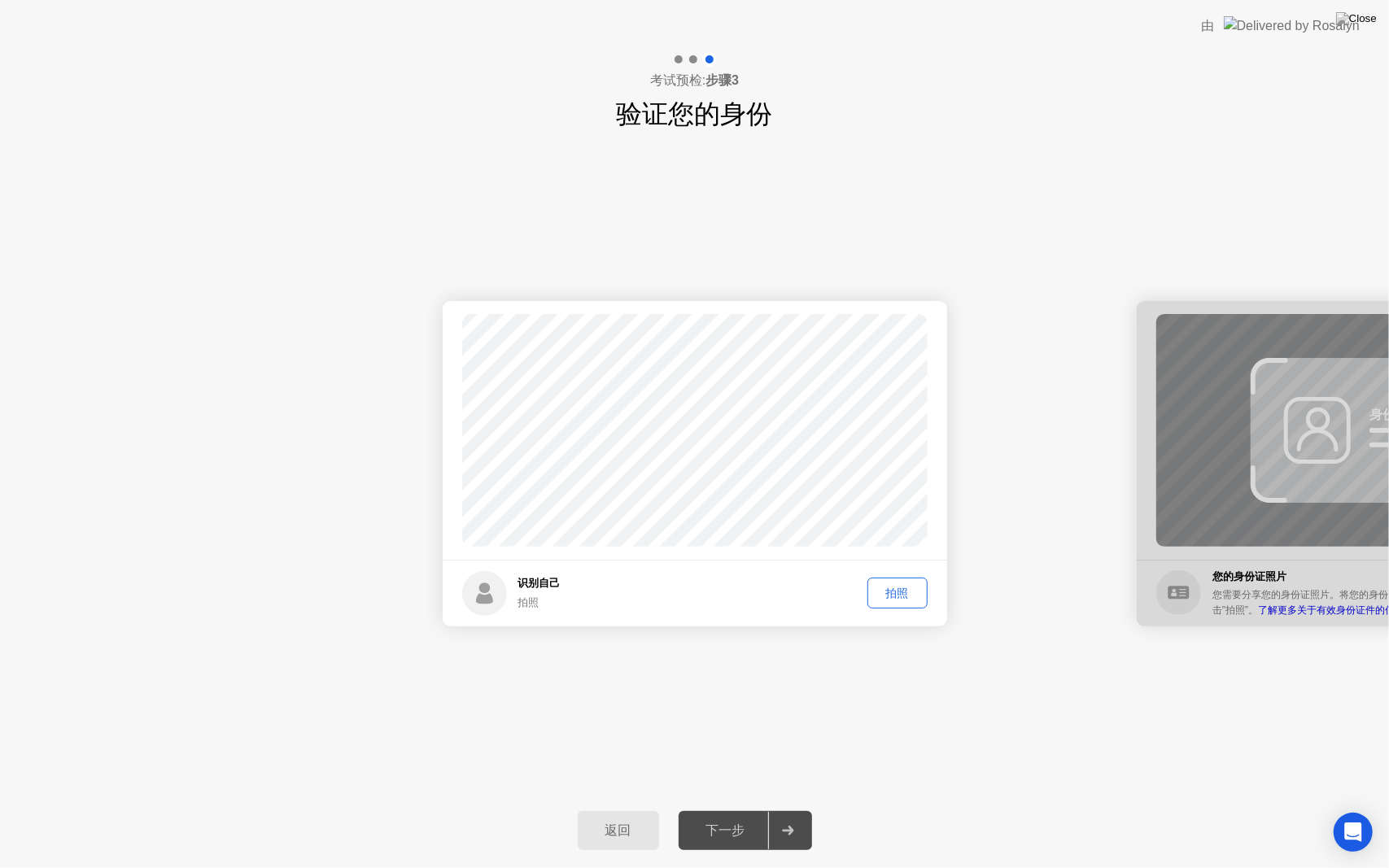
click at [895, 594] on div "拍照" at bounding box center [897, 593] width 48 height 16
click at [758, 810] on div "下一步" at bounding box center [726, 831] width 85 height 17
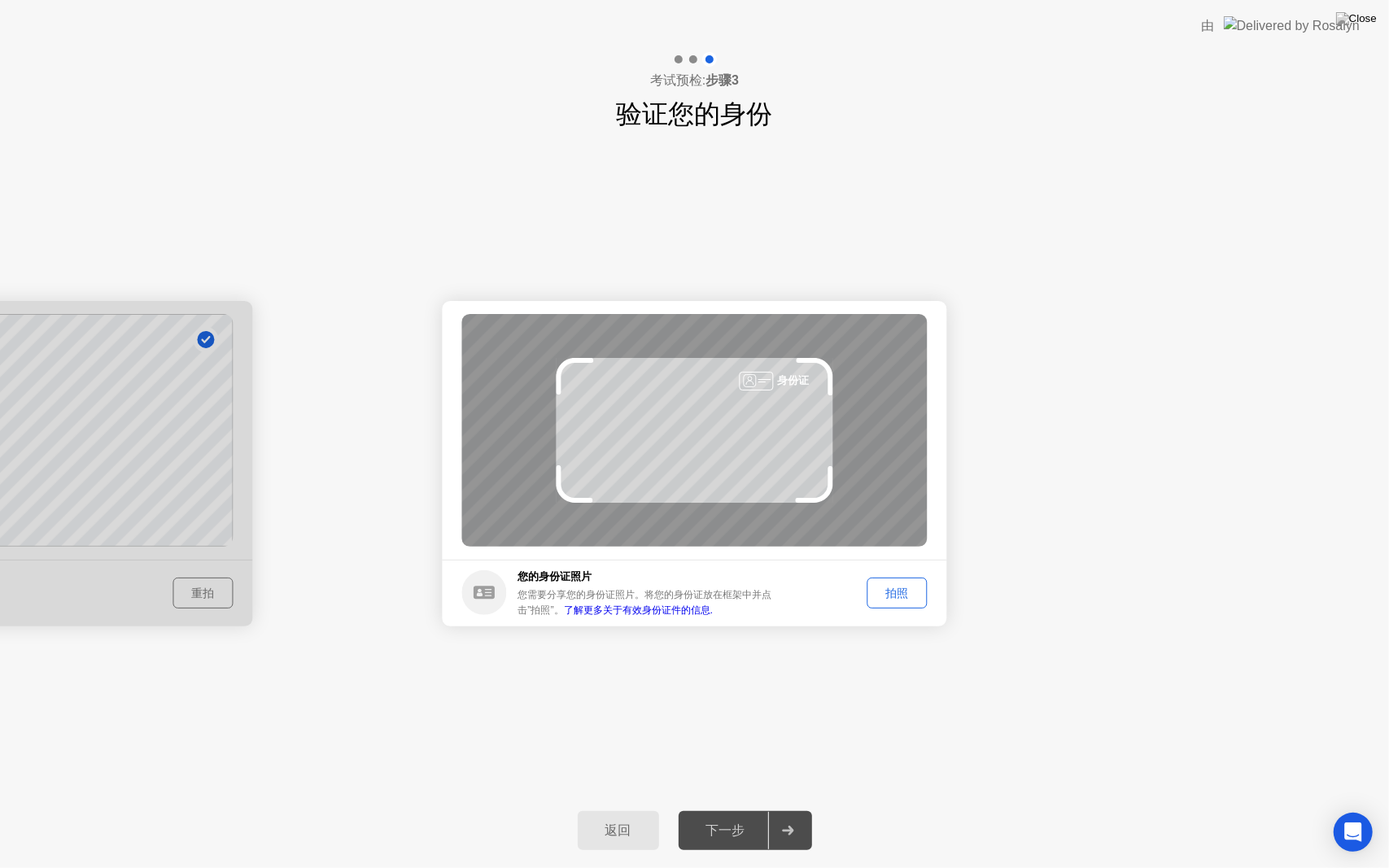
click at [883, 589] on div "拍照" at bounding box center [897, 593] width 48 height 16
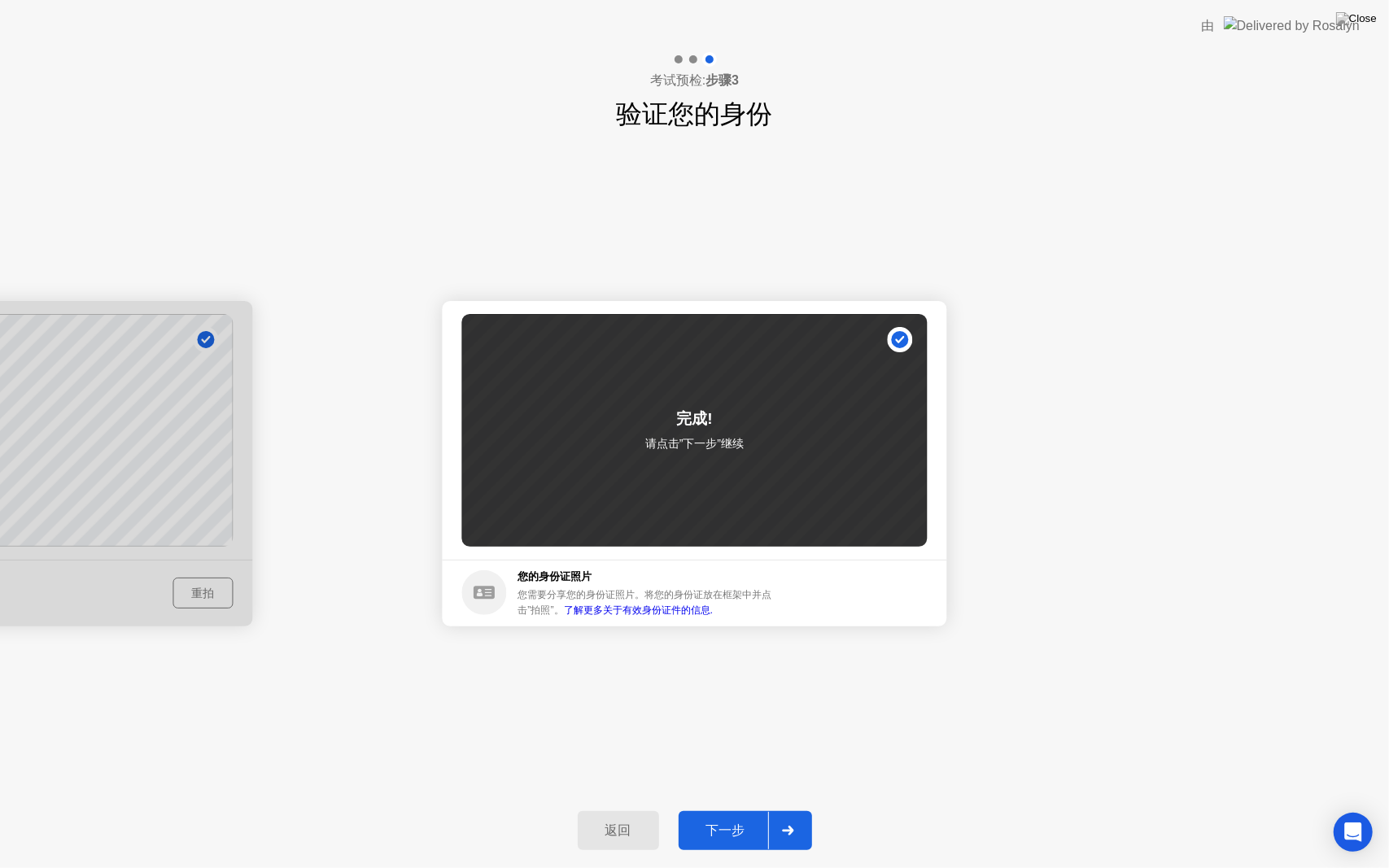
click at [742, 810] on div "下一步" at bounding box center [726, 831] width 85 height 17
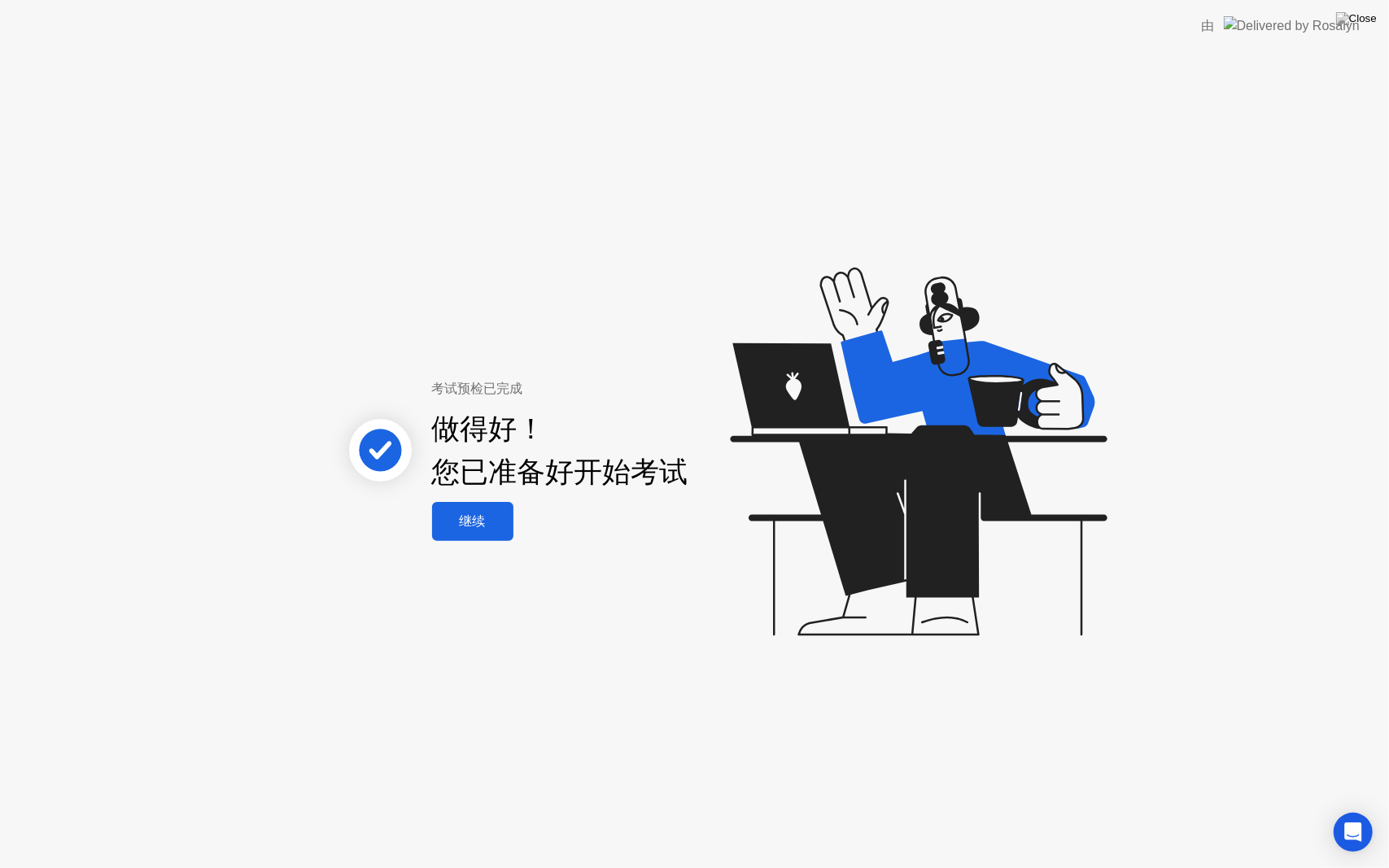
click at [474, 522] on div "继续" at bounding box center [473, 522] width 71 height 17
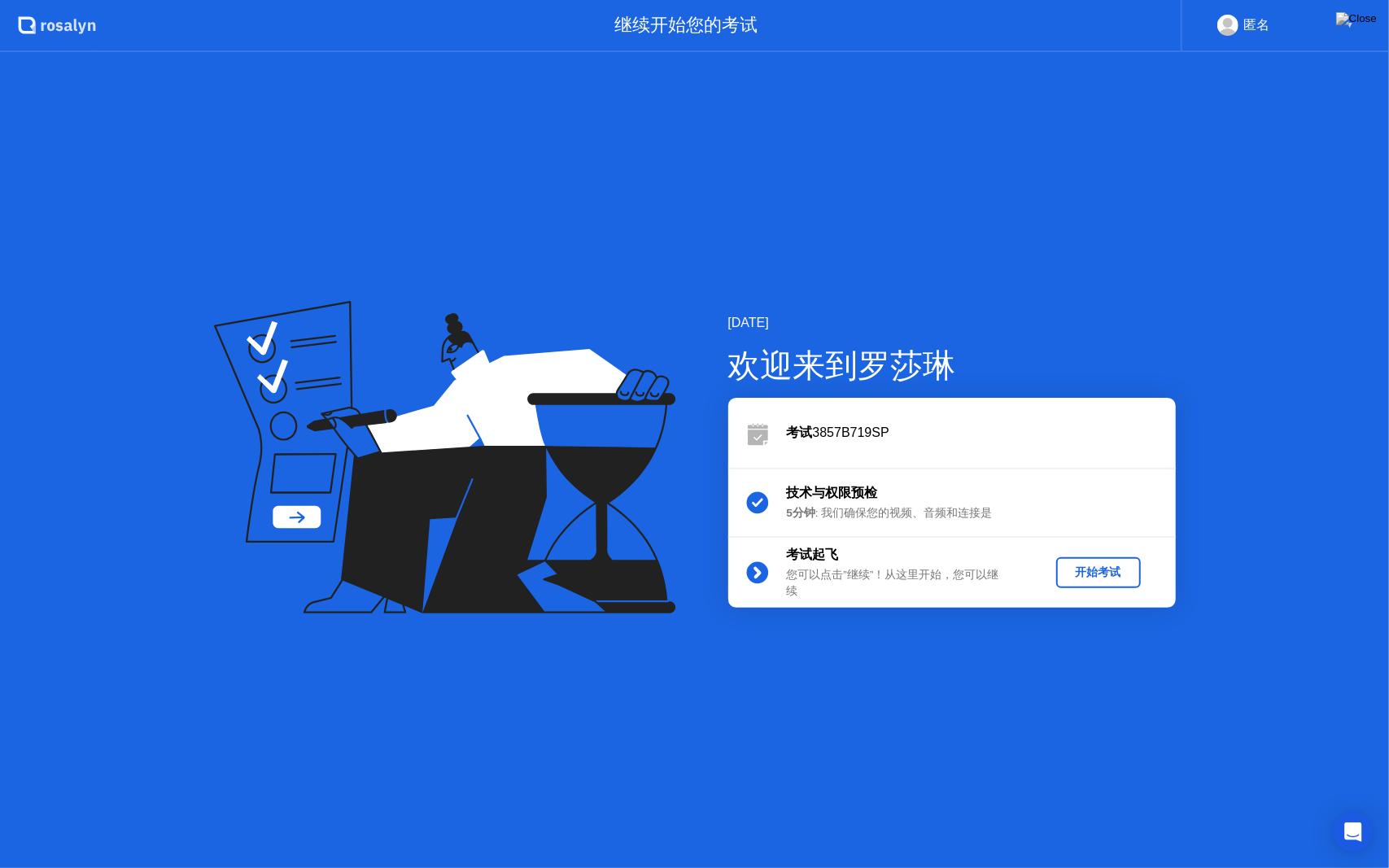
click at [1097, 580] on div "开始考试" at bounding box center [1098, 572] width 71 height 16
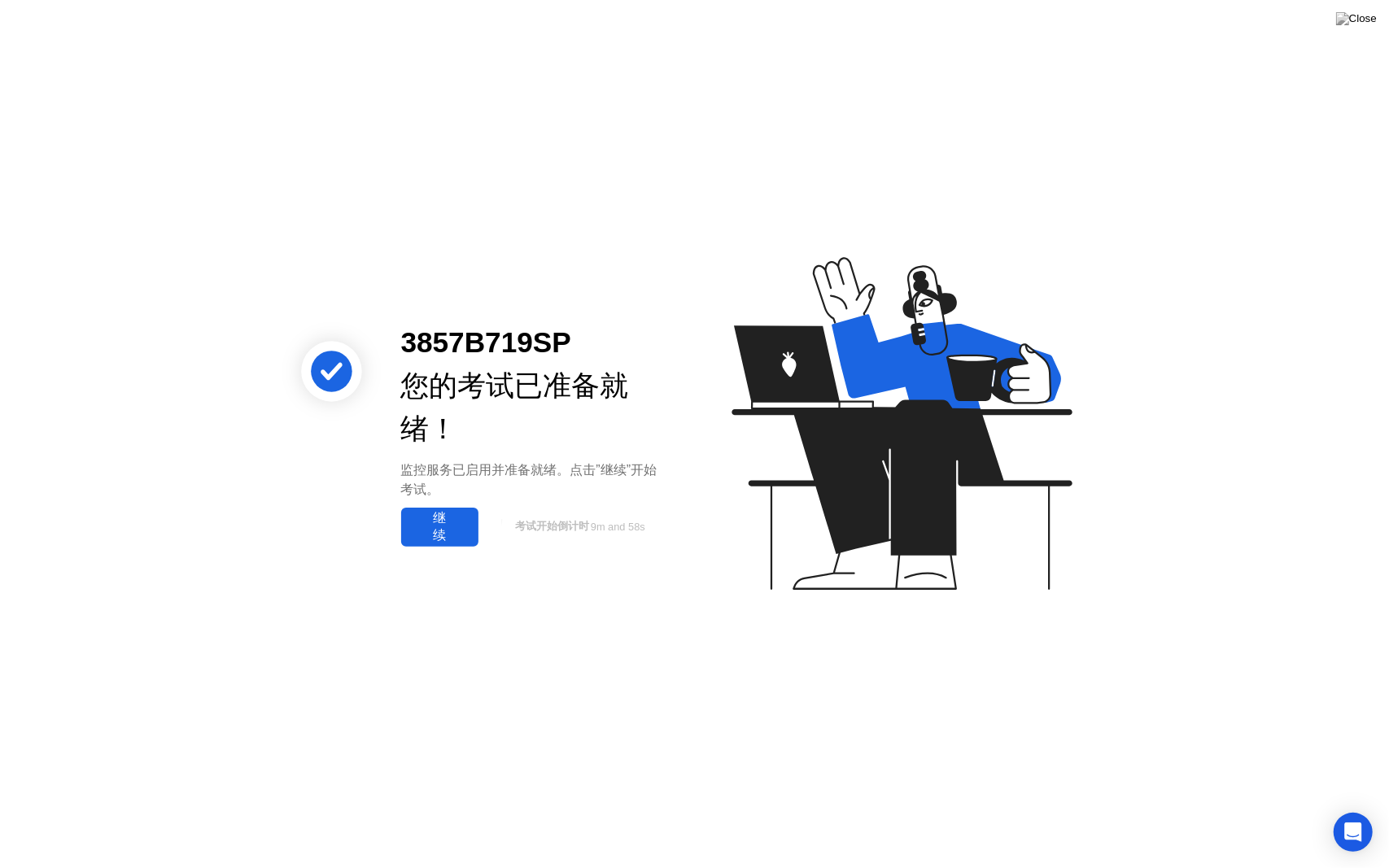
click at [459, 532] on div "继续" at bounding box center [440, 527] width 68 height 34
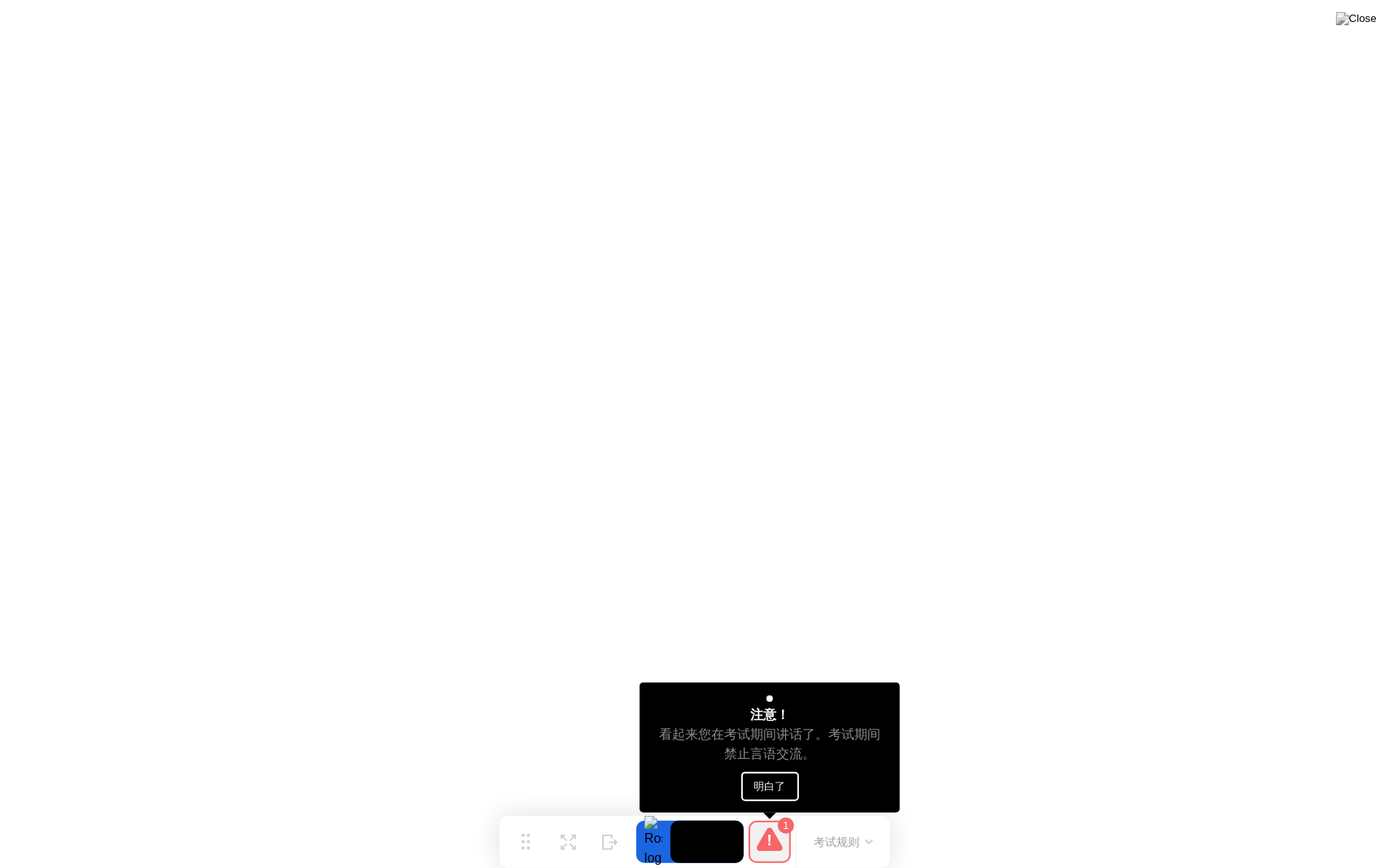
click at [777, 786] on button "明白了" at bounding box center [769, 787] width 57 height 29
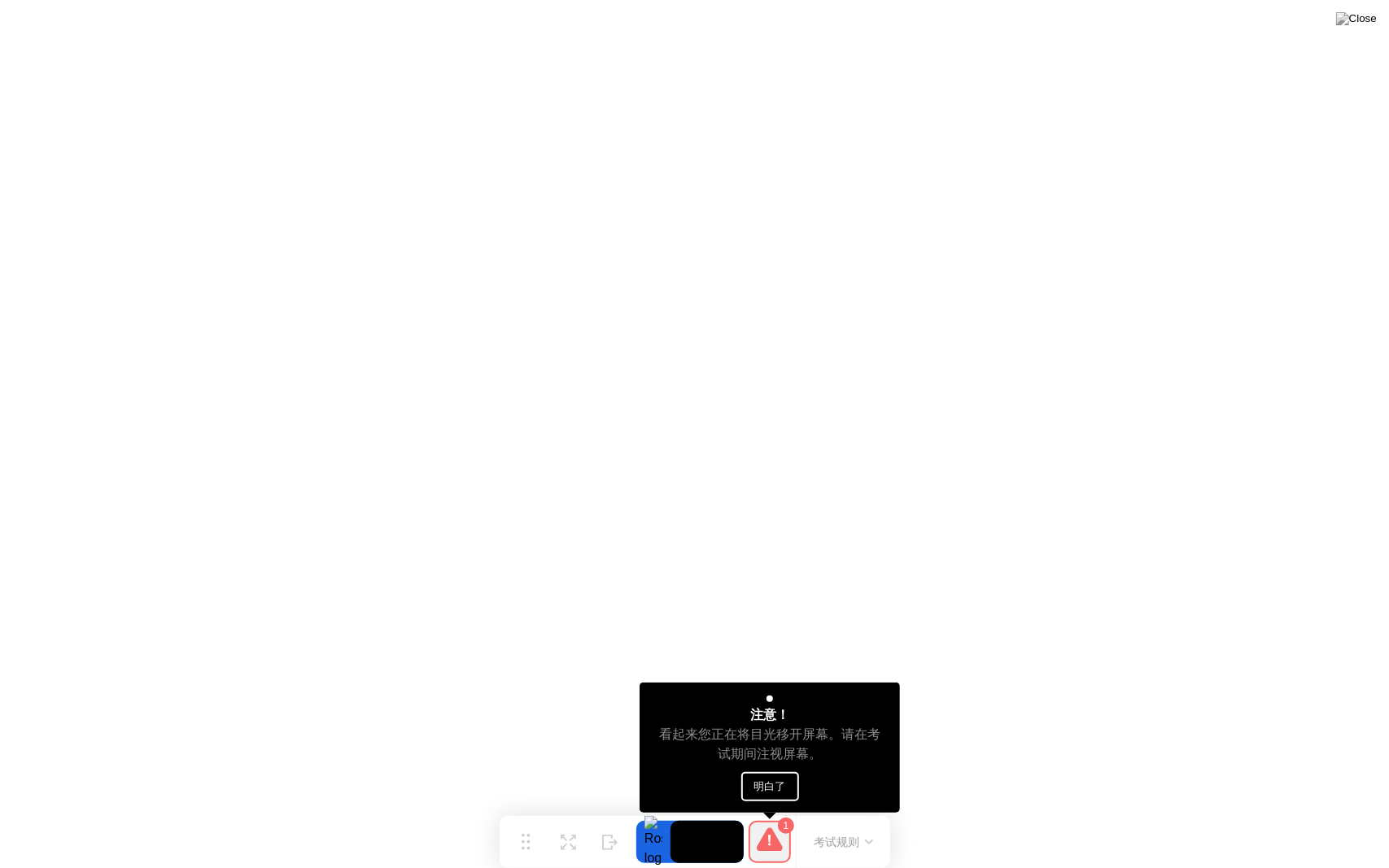
click at [777, 788] on button "明白了" at bounding box center [769, 787] width 57 height 29
